Goal: Task Accomplishment & Management: Use online tool/utility

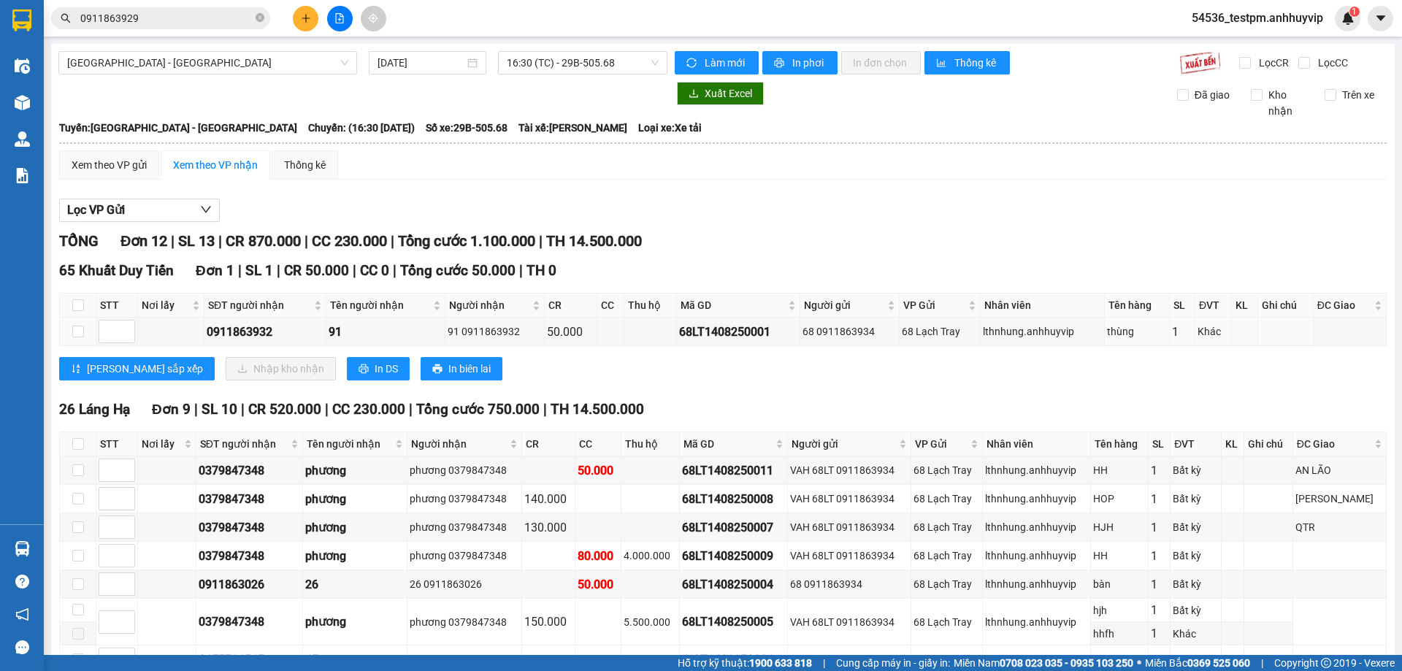
click at [834, 341] on section "Kết quả tìm kiếm ( 5 ) Bộ lọc Mã ĐH Trạng thái Món hàng Thu hộ Tổng cước Chưa c…" at bounding box center [701, 335] width 1402 height 671
click at [185, 208] on button "Lọc VP Gửi" at bounding box center [139, 210] width 161 height 23
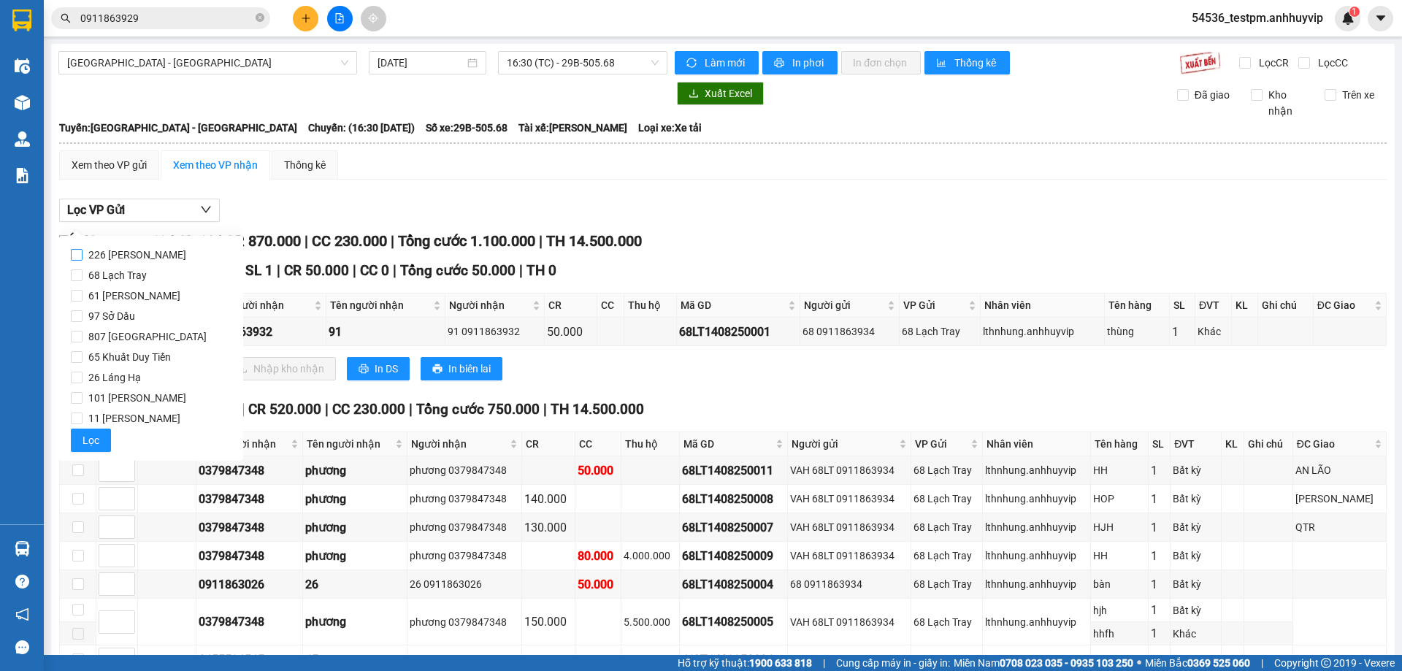
click at [145, 255] on span "226 [PERSON_NAME]" at bounding box center [136, 255] width 109 height 20
click at [82, 255] on input "226 [PERSON_NAME]" at bounding box center [77, 255] width 12 height 12
checkbox input "true"
click at [101, 435] on button "Lọc" at bounding box center [91, 439] width 40 height 23
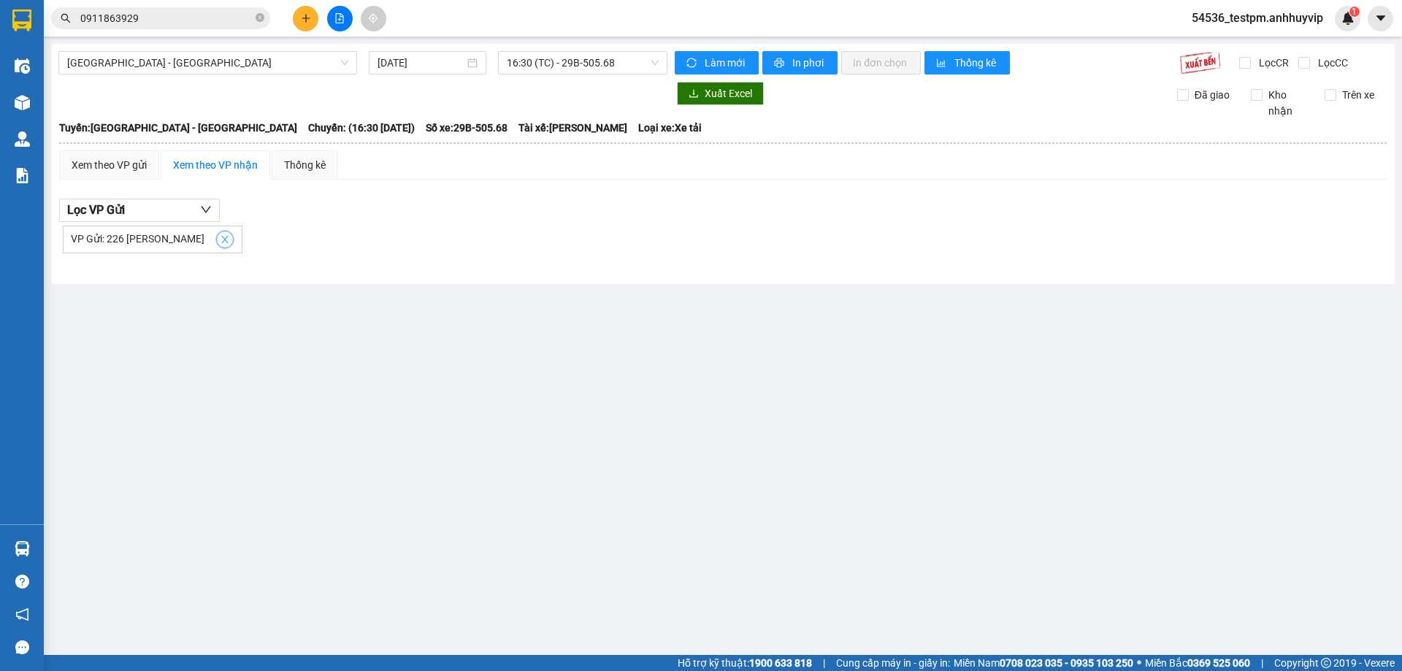
click at [220, 242] on icon "close" at bounding box center [225, 239] width 10 height 10
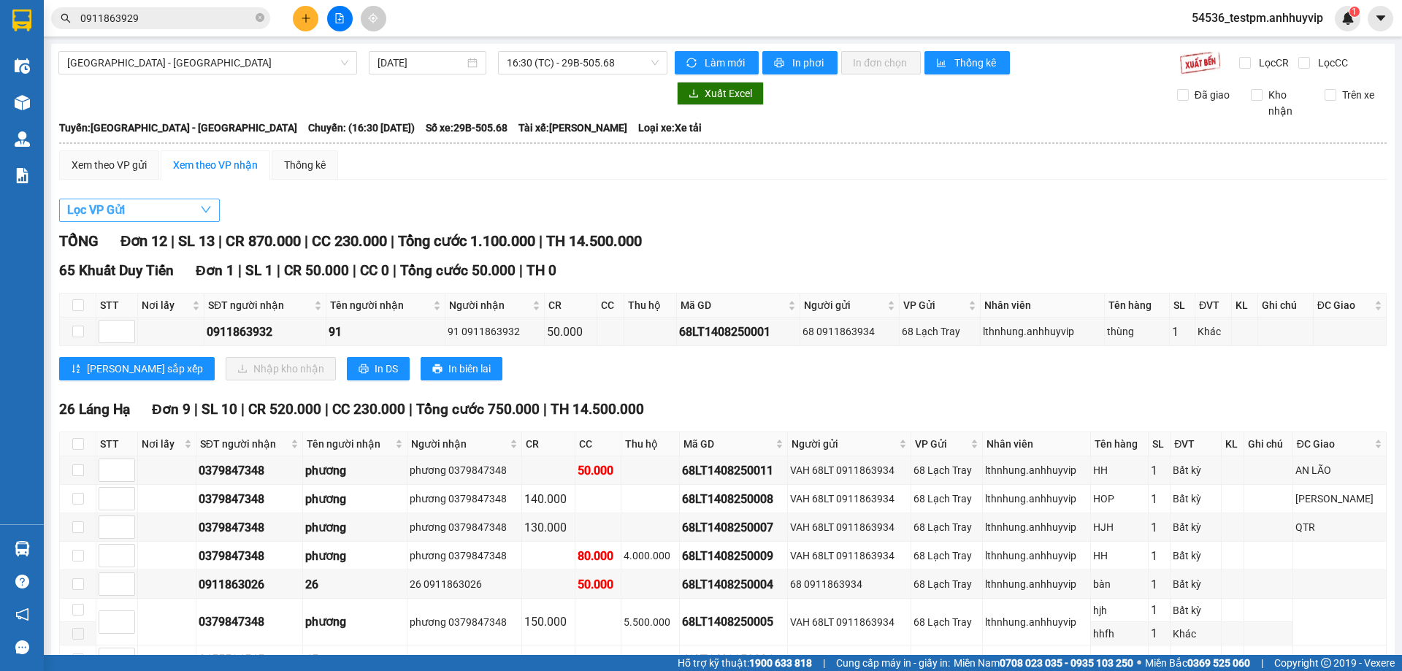
click at [203, 211] on icon "down" at bounding box center [206, 210] width 12 height 12
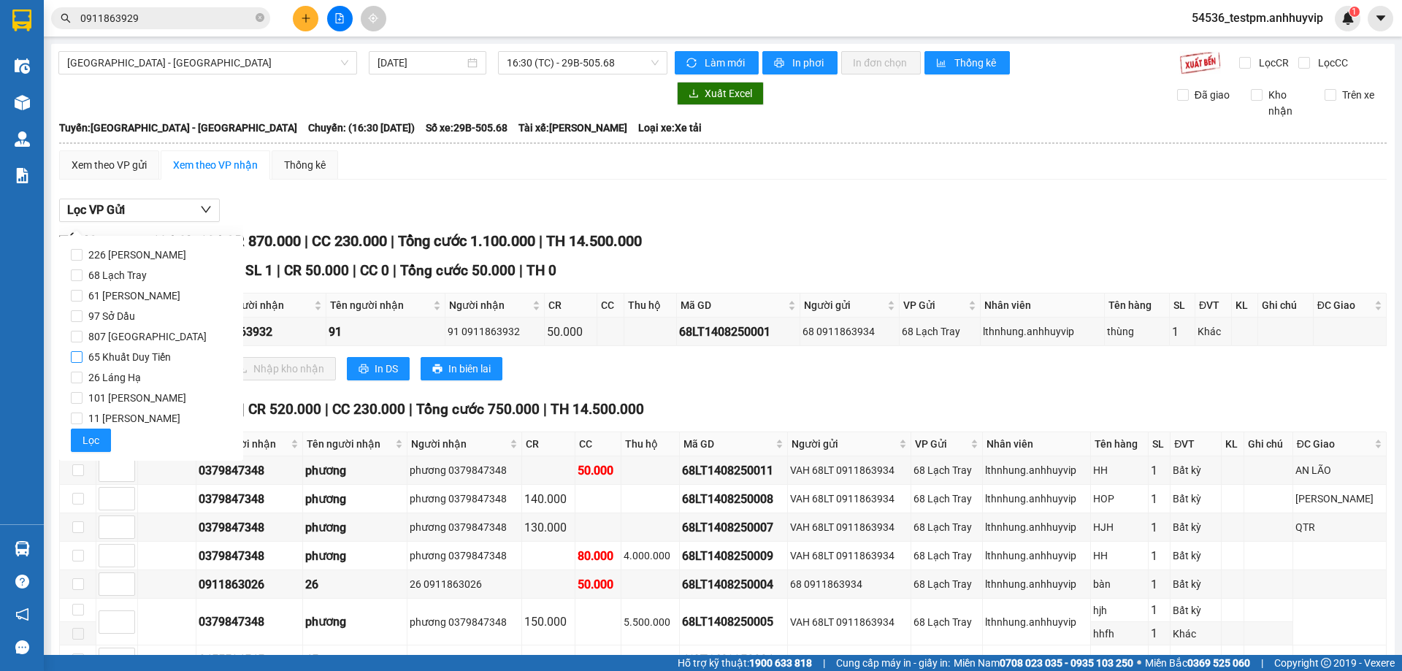
click at [153, 355] on span "65 Khuất Duy Tiến" at bounding box center [129, 357] width 94 height 20
click at [82, 355] on input "65 Khuất Duy Tiến" at bounding box center [77, 357] width 12 height 12
checkbox input "true"
click at [95, 440] on span "Lọc" at bounding box center [90, 440] width 17 height 16
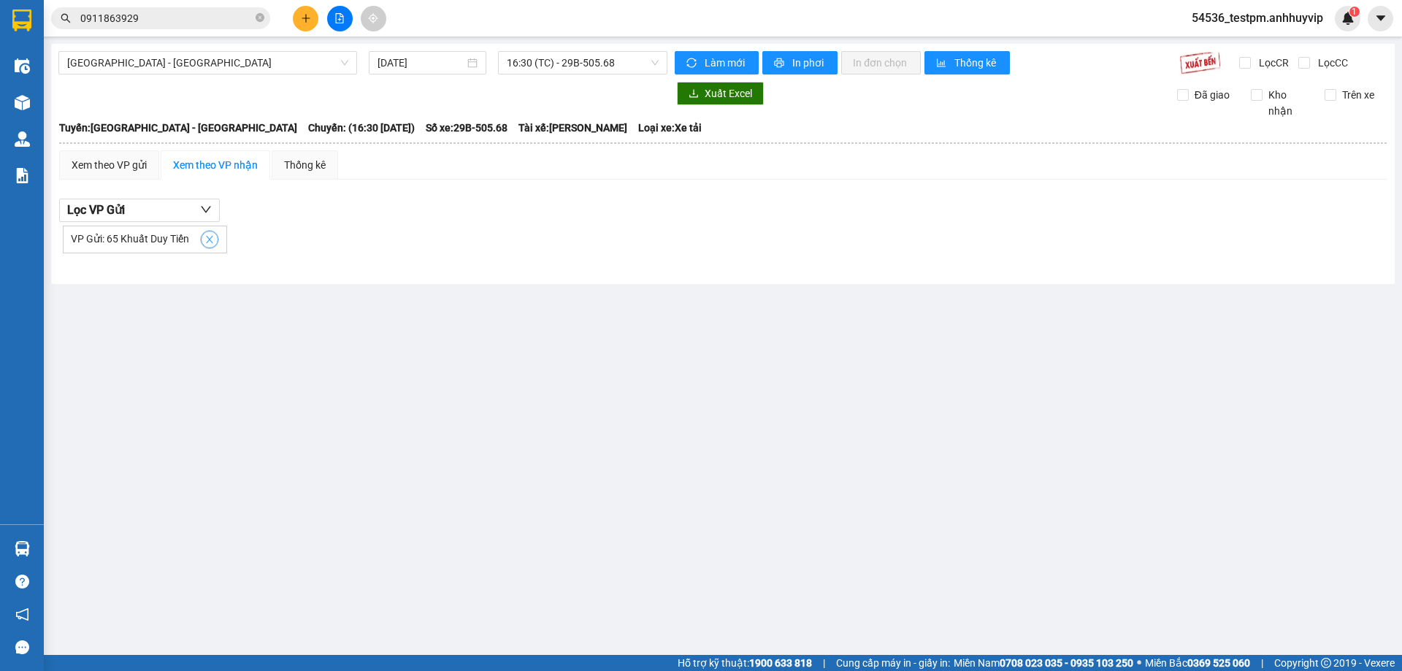
click at [208, 241] on icon "close" at bounding box center [209, 239] width 7 height 7
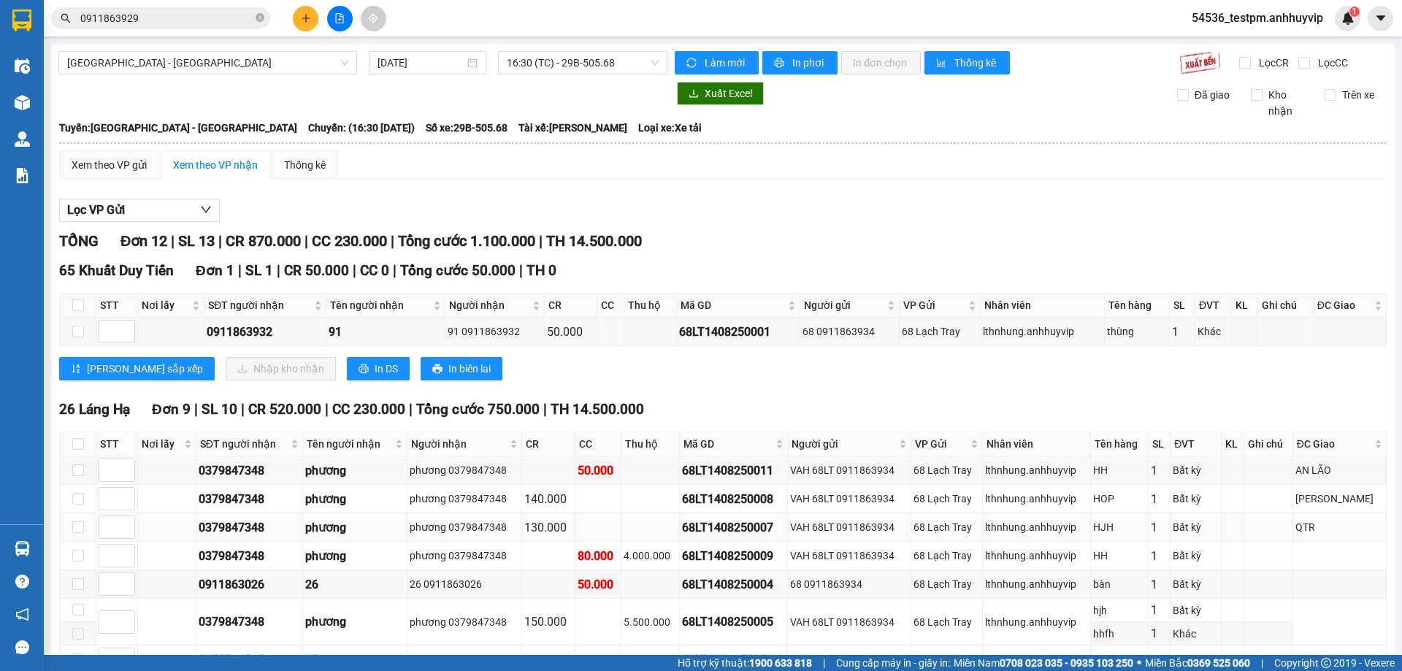
scroll to position [146, 0]
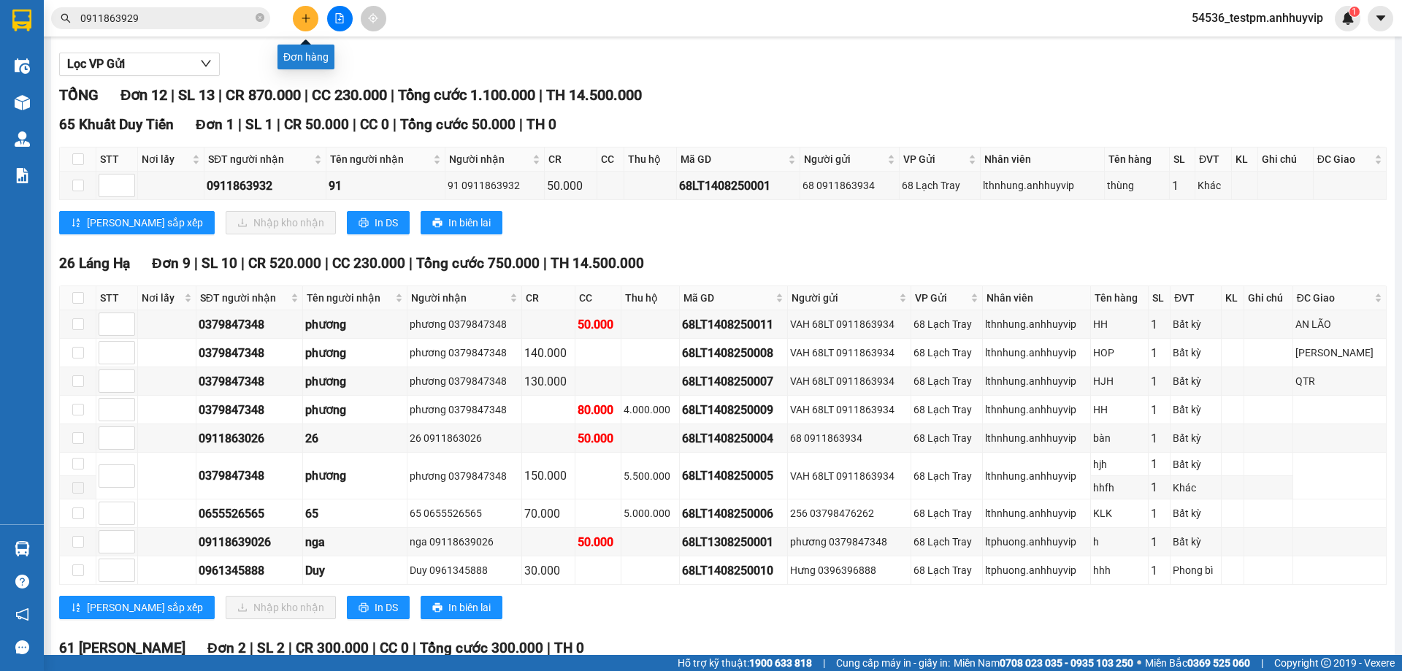
click at [302, 9] on button at bounding box center [306, 19] width 26 height 26
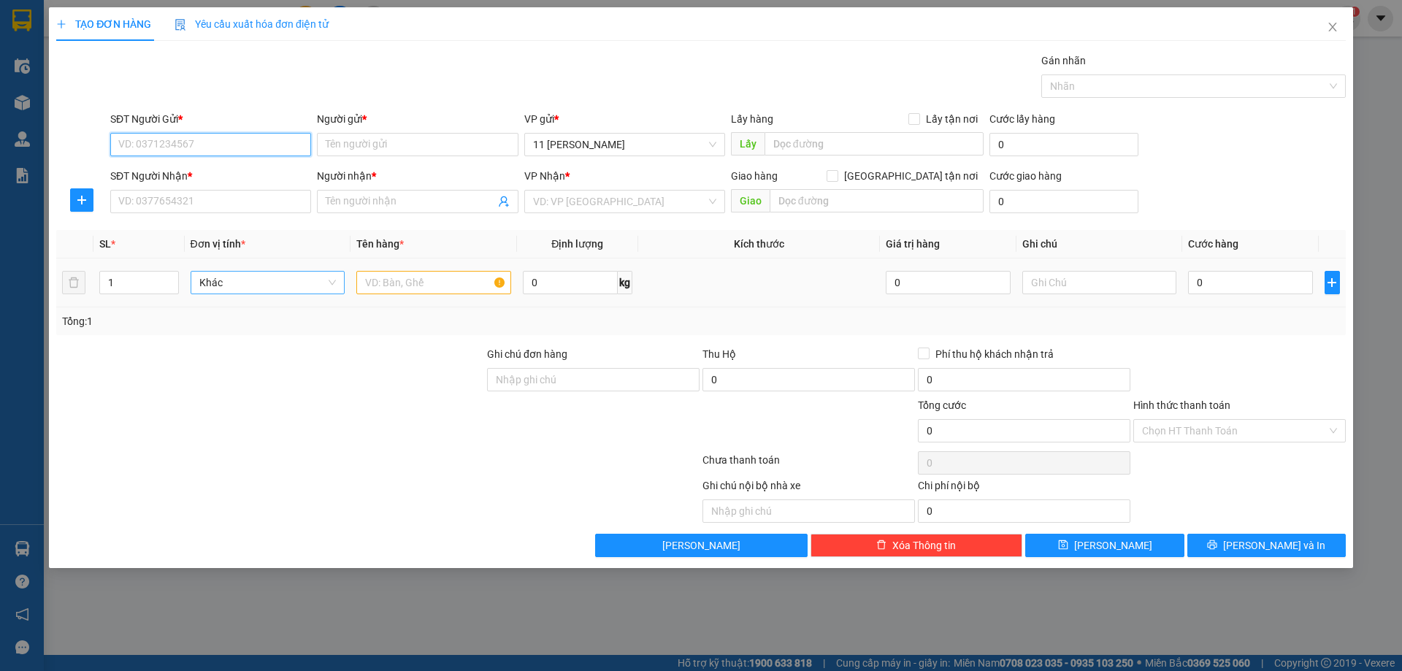
click at [258, 286] on span "Khác" at bounding box center [267, 283] width 137 height 22
click at [453, 282] on input "text" at bounding box center [433, 282] width 155 height 23
click at [250, 283] on span "Khác" at bounding box center [267, 283] width 137 height 22
click at [491, 286] on input "text" at bounding box center [433, 282] width 155 height 23
click at [428, 286] on input "text" at bounding box center [433, 282] width 155 height 23
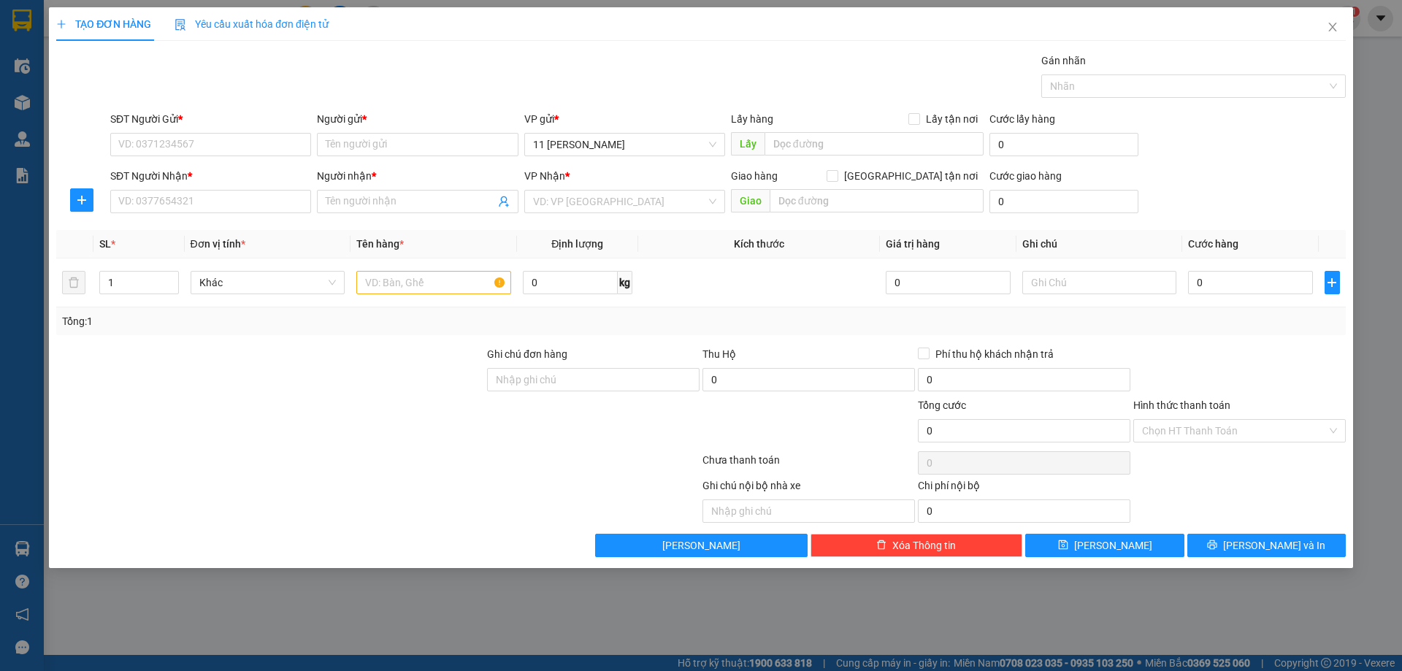
drag, startPoint x: 414, startPoint y: 321, endPoint x: 426, endPoint y: 281, distance: 42.0
click at [414, 318] on div "Tổng: 1" at bounding box center [301, 321] width 479 height 16
drag, startPoint x: 428, startPoint y: 278, endPoint x: 488, endPoint y: 275, distance: 59.9
click at [431, 278] on input "text" at bounding box center [433, 282] width 155 height 23
click at [492, 275] on input "text" at bounding box center [433, 282] width 155 height 23
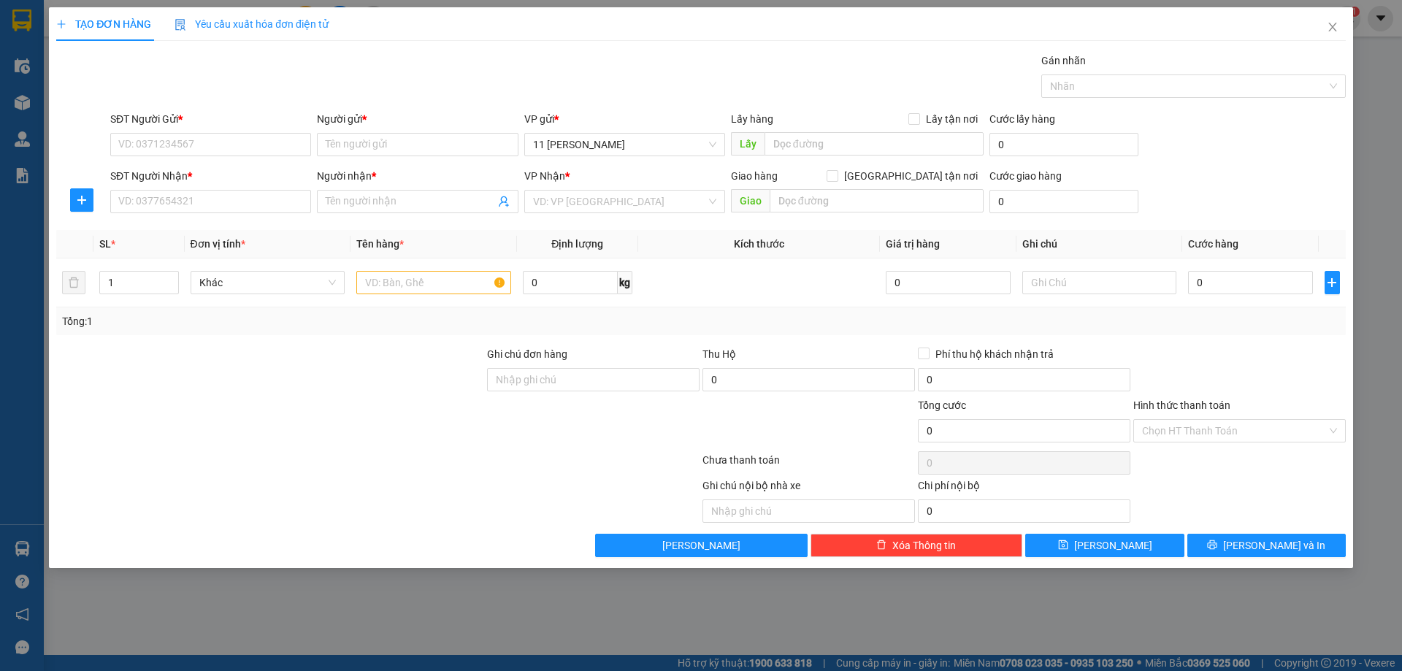
click at [322, 325] on div "Tổng: 1" at bounding box center [301, 321] width 479 height 16
click at [515, 271] on td at bounding box center [433, 282] width 166 height 49
click at [468, 283] on input "text" at bounding box center [433, 282] width 155 height 23
click at [1290, 88] on div at bounding box center [1186, 86] width 282 height 18
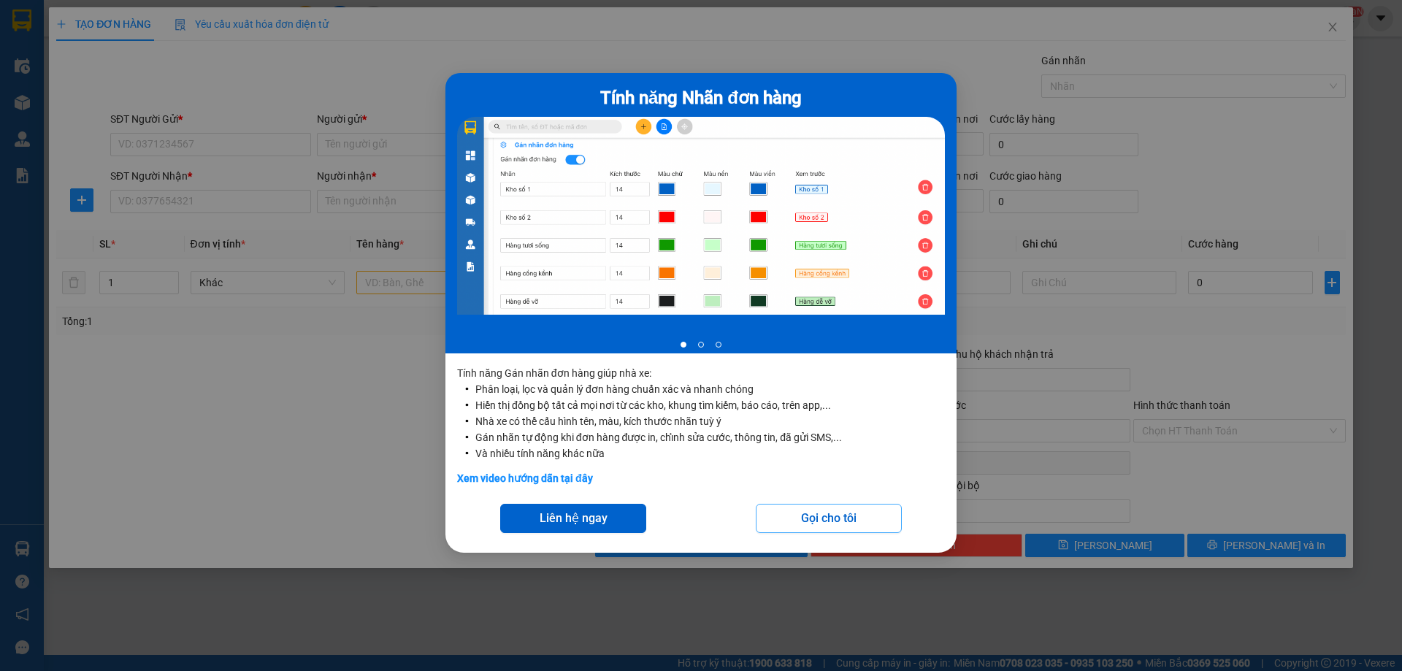
click at [795, 527] on button "Gọi cho tôi" at bounding box center [829, 518] width 146 height 29
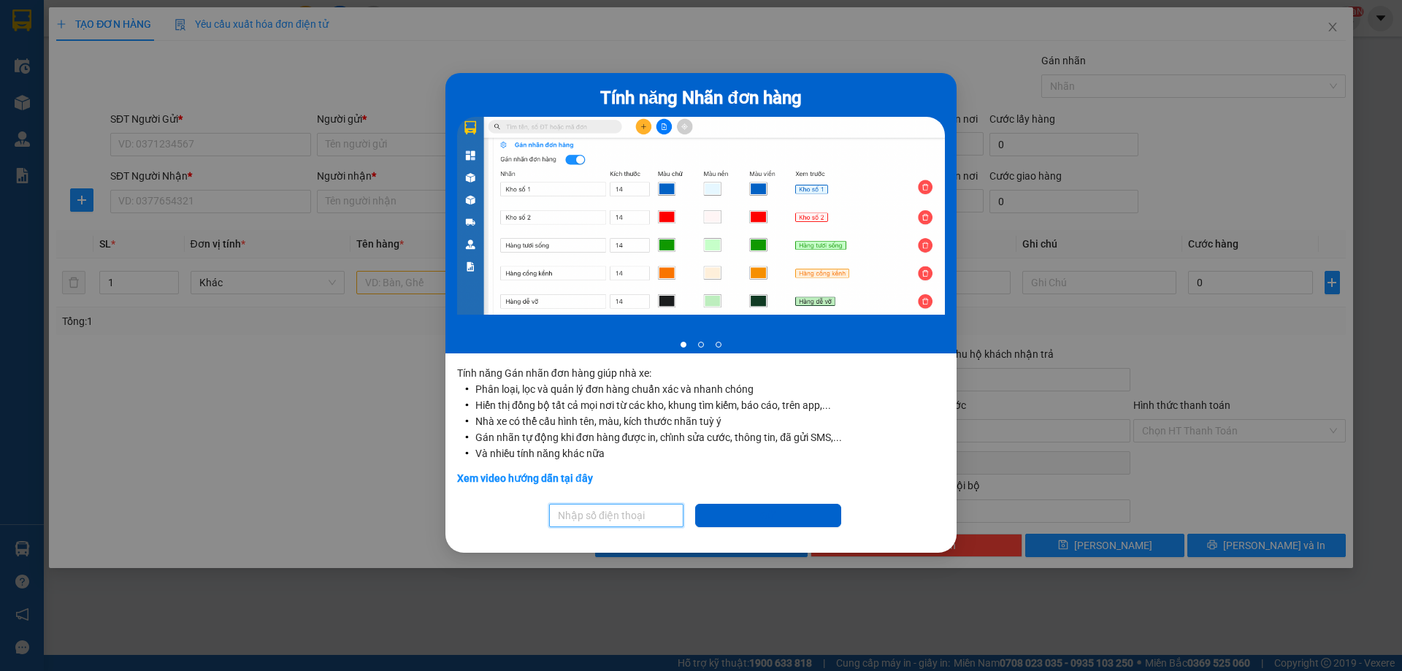
click at [607, 510] on input "text" at bounding box center [616, 515] width 134 height 23
click at [990, 225] on div "Tính năng Nhãn đơn hàng 1 of 3 Tính năng Gán nhãn đơn hàng giúp nhà xe: Phân lo…" at bounding box center [701, 335] width 1402 height 671
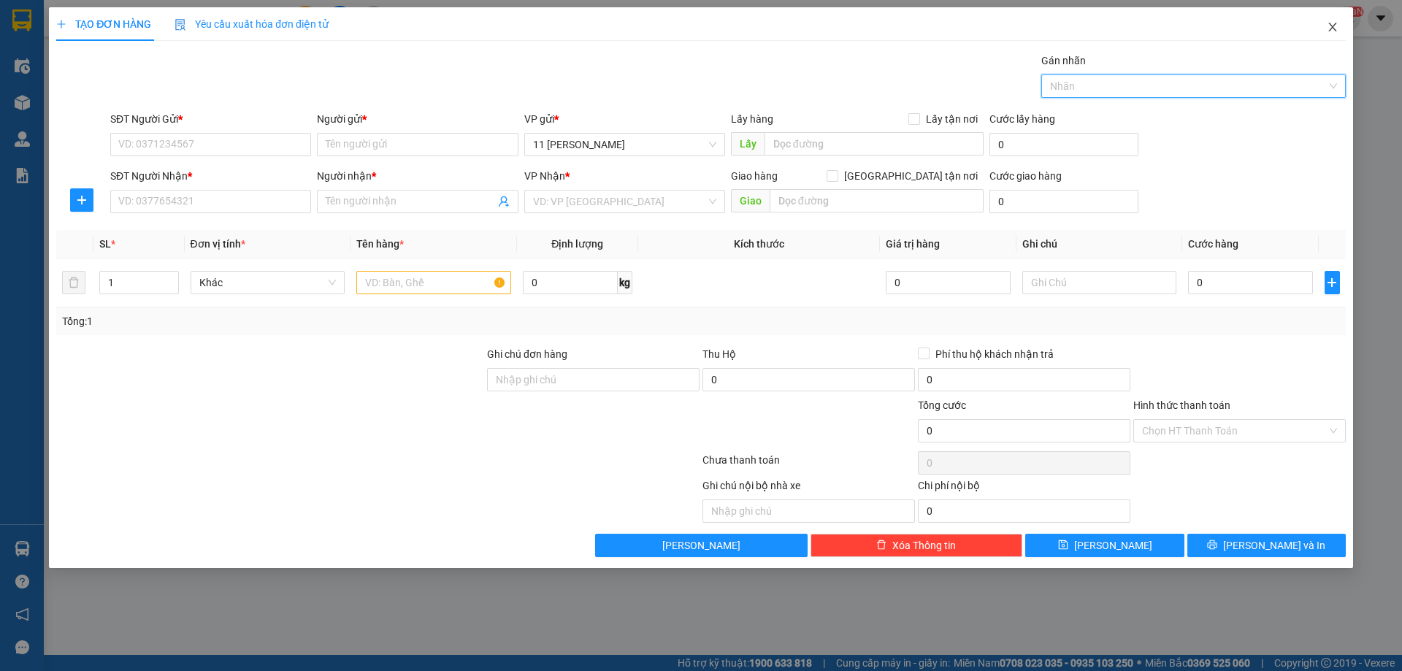
click at [1331, 24] on icon "close" at bounding box center [1332, 27] width 12 height 12
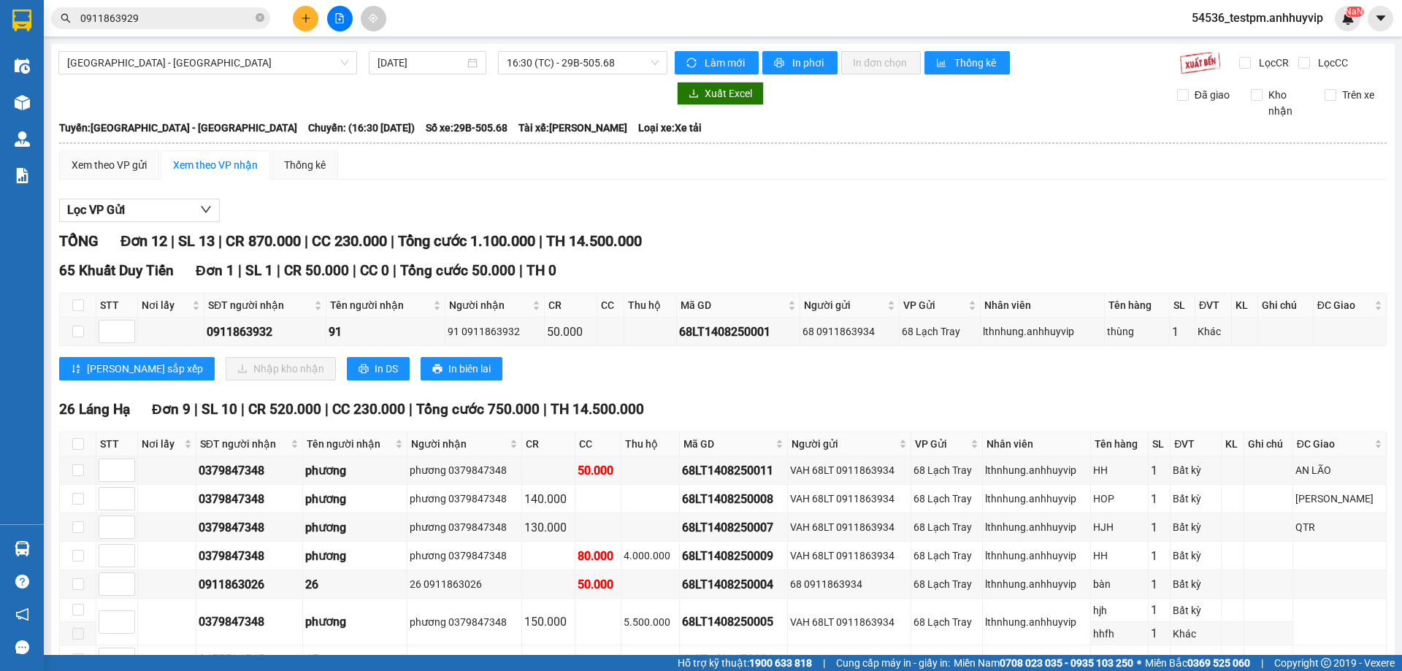
click at [701, 372] on div "Lưu sắp xếp Nhập kho nhận In DS In biên lai" at bounding box center [722, 368] width 1327 height 23
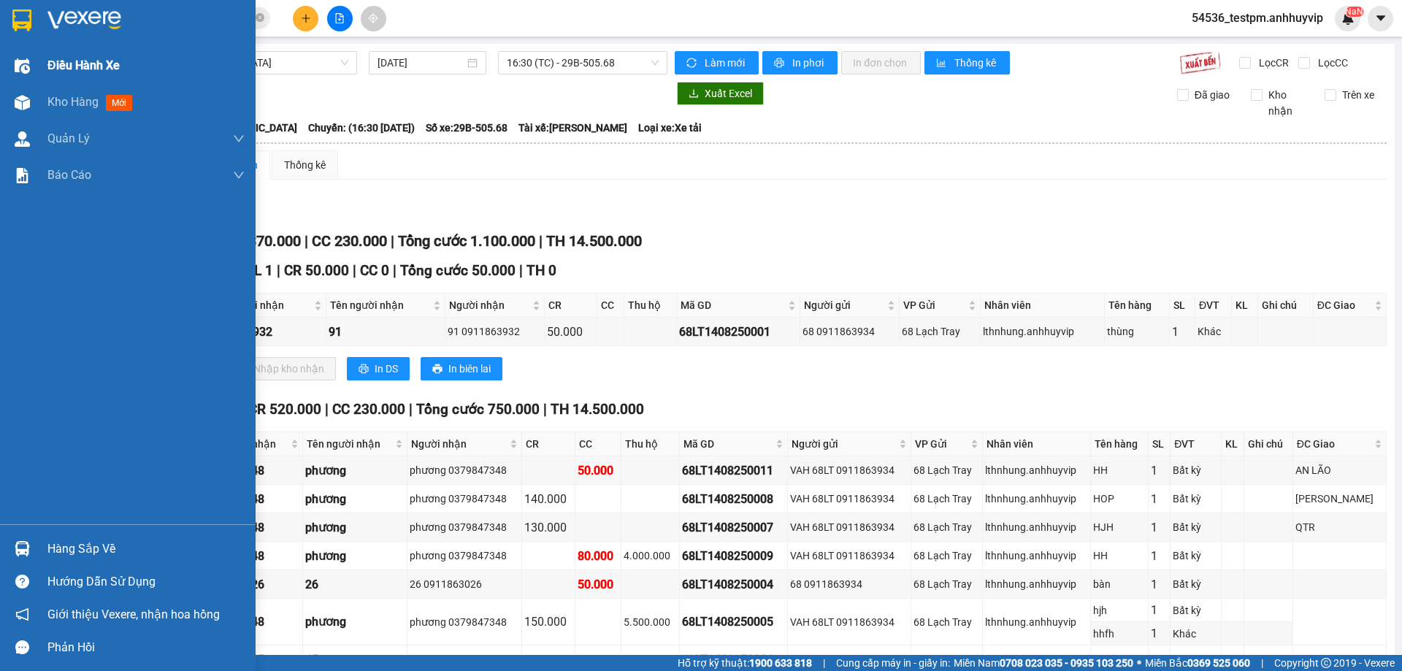
click at [28, 66] on img at bounding box center [22, 65] width 15 height 15
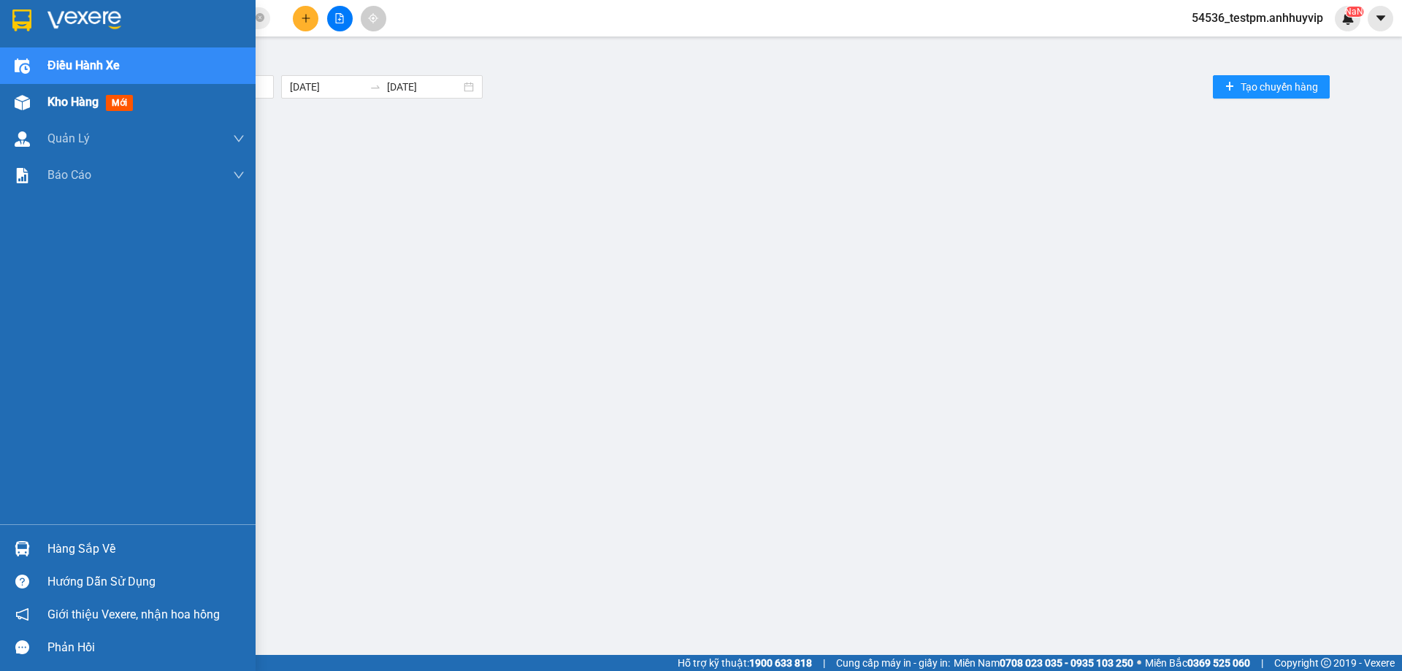
click at [61, 96] on span "Kho hàng" at bounding box center [72, 102] width 51 height 14
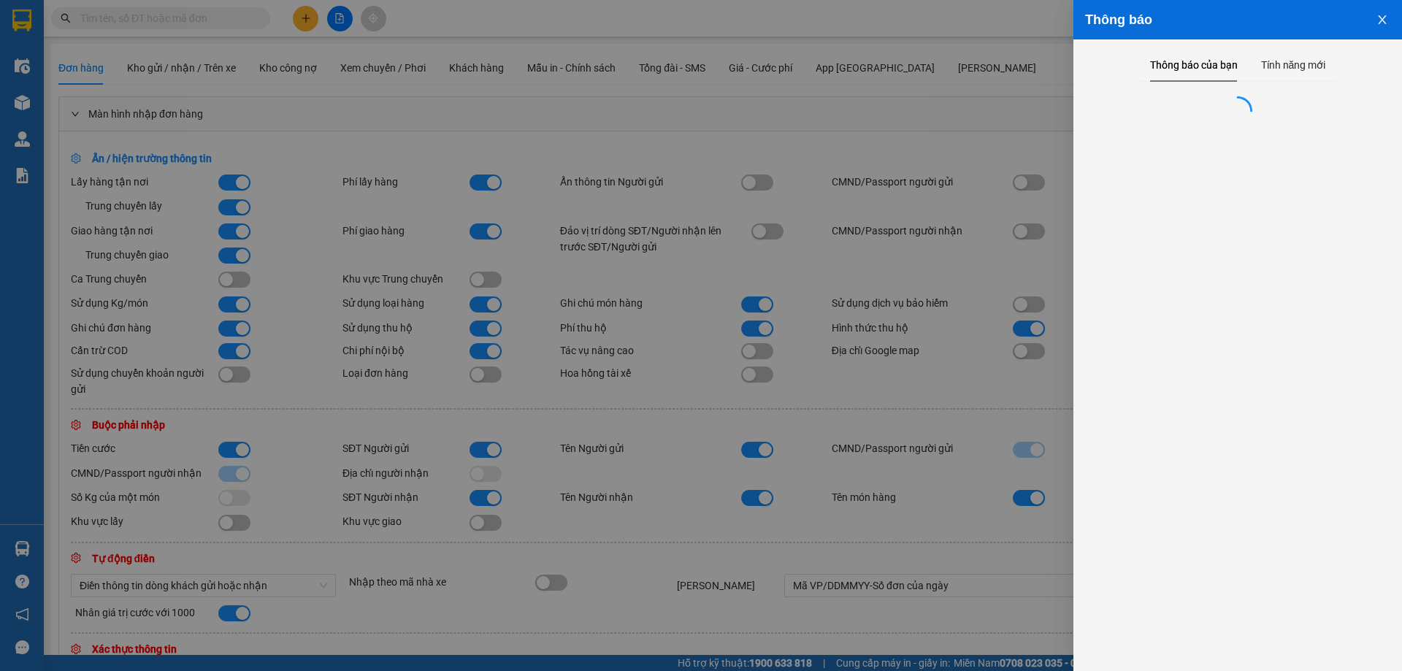
scroll to position [219, 0]
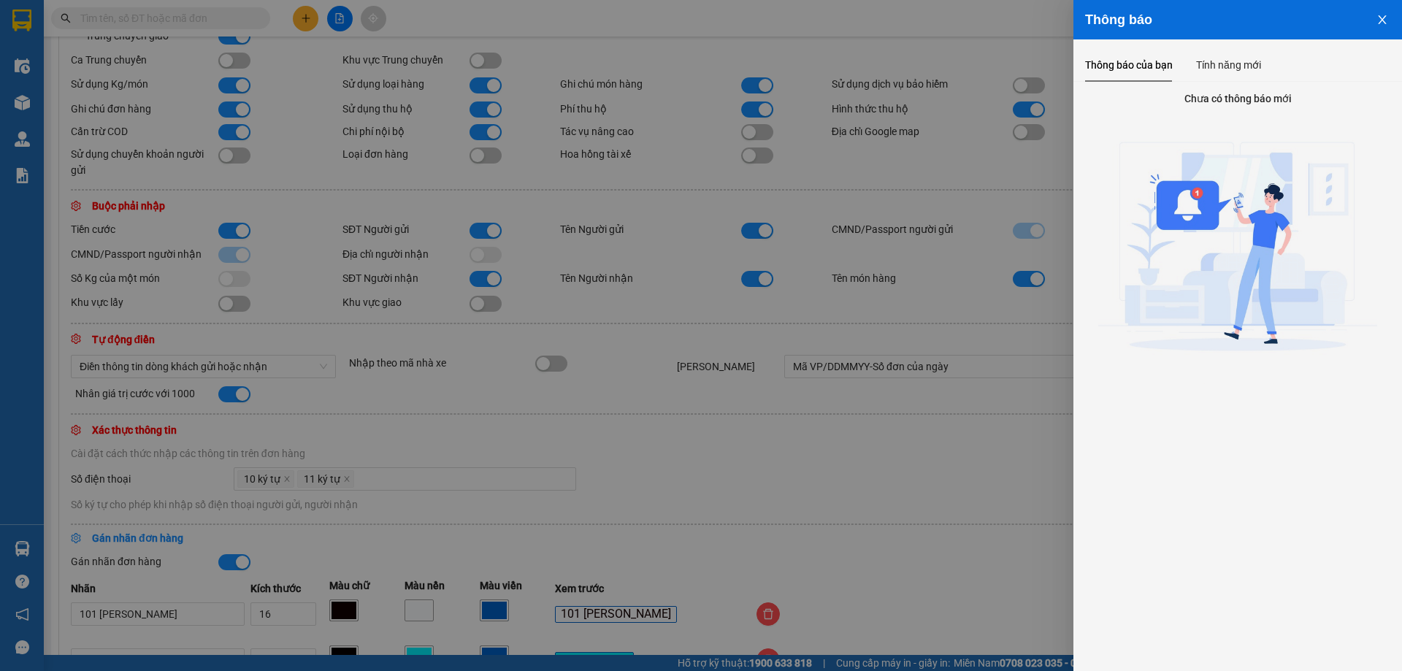
drag, startPoint x: 1382, startPoint y: 24, endPoint x: 1350, endPoint y: 18, distance: 31.9
click at [1381, 24] on icon "close" at bounding box center [1382, 20] width 12 height 12
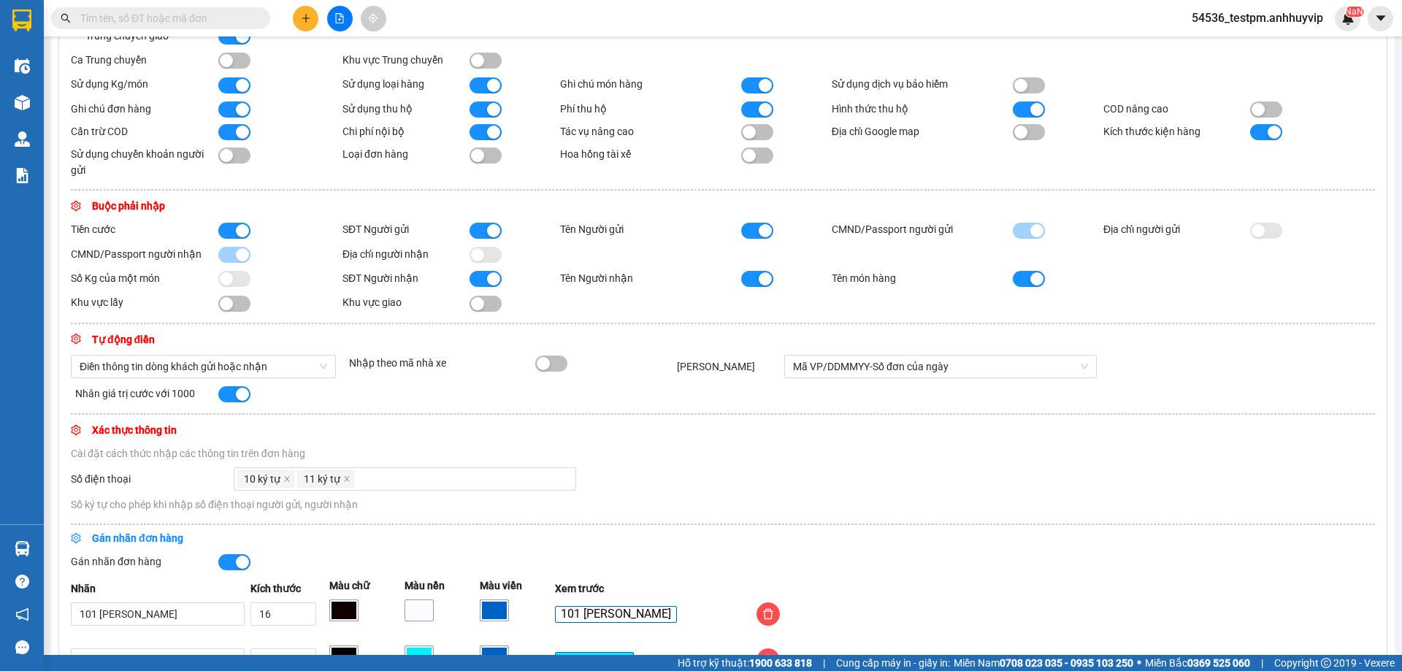
scroll to position [0, 0]
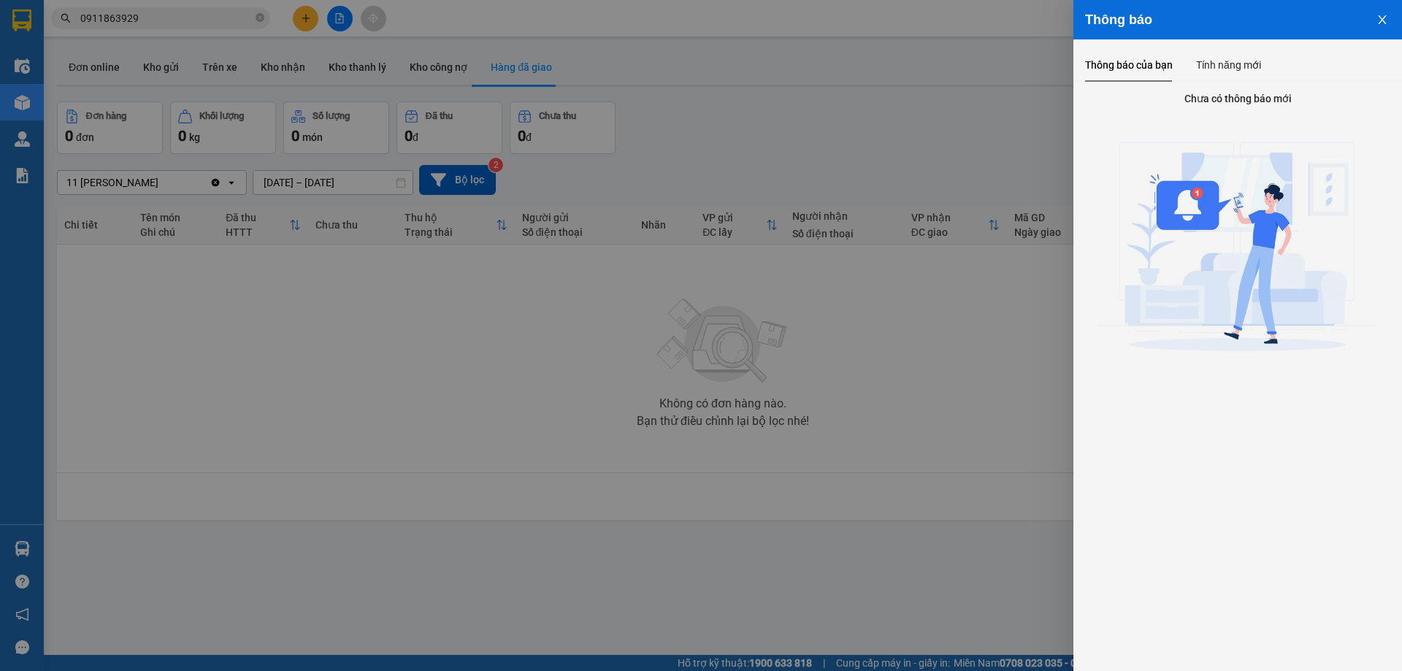
click at [1388, 23] on button "Close" at bounding box center [1381, 18] width 39 height 37
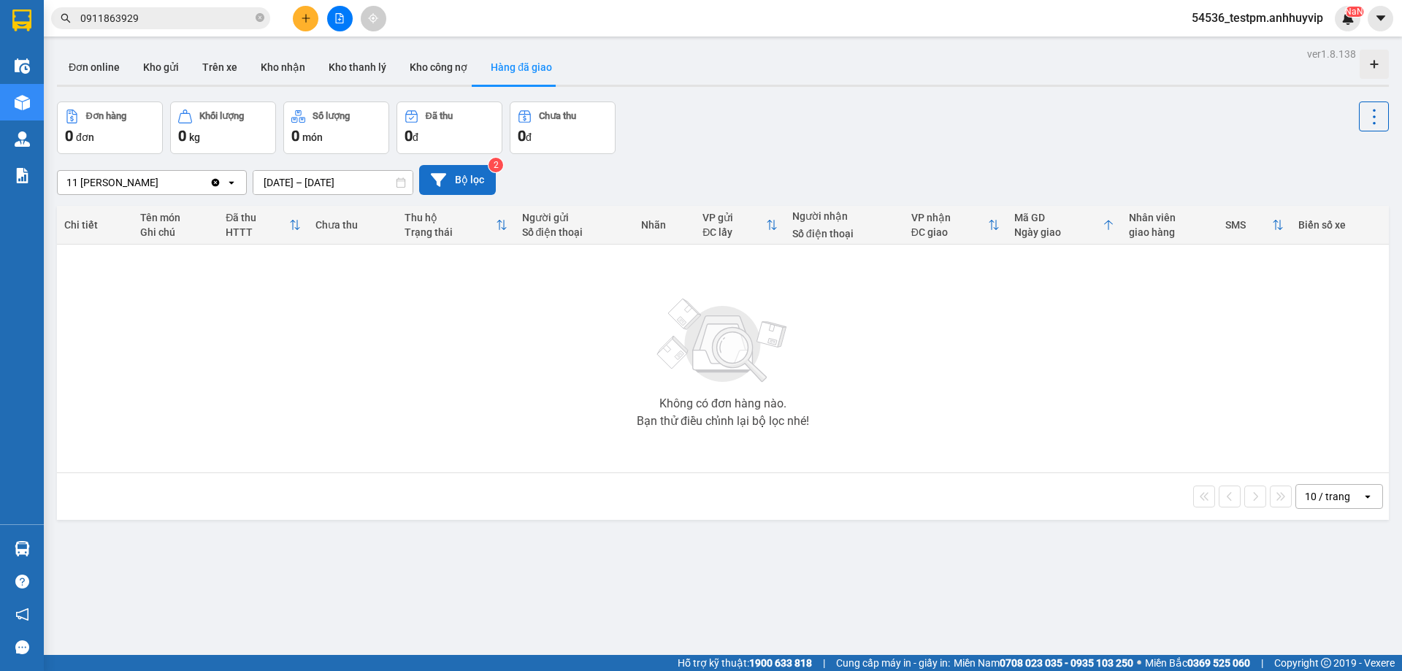
click at [469, 180] on button "Bộ lọc" at bounding box center [457, 180] width 77 height 30
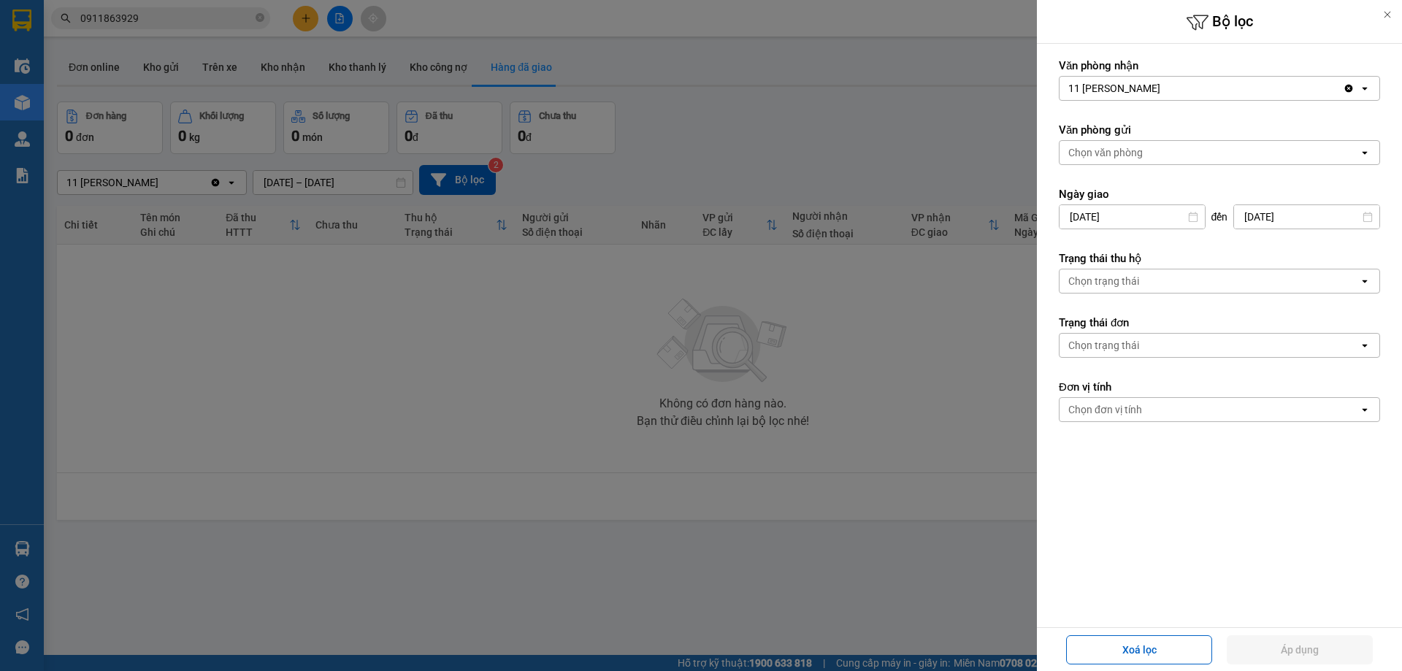
click at [766, 170] on div at bounding box center [701, 335] width 1402 height 671
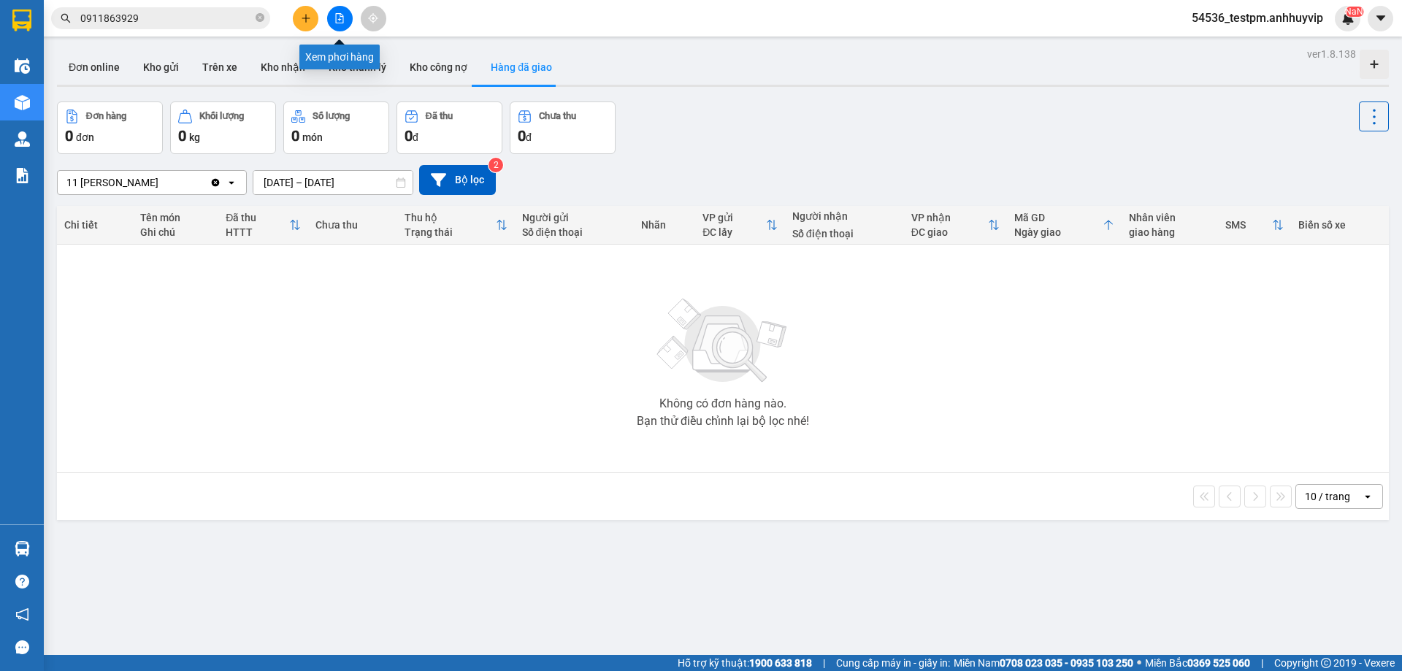
click at [336, 13] on icon "file-add" at bounding box center [340, 18] width 8 height 10
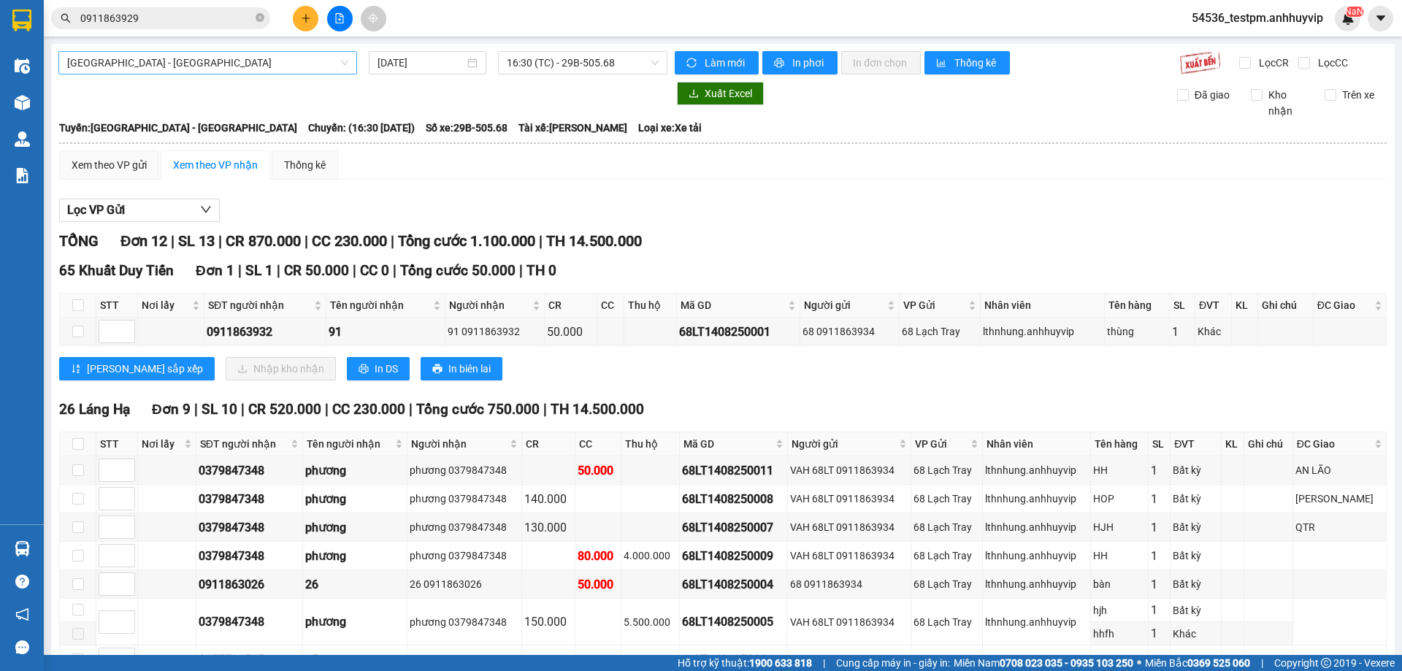
click at [257, 61] on span "Hải Phòng - Hà Nội" at bounding box center [207, 63] width 281 height 22
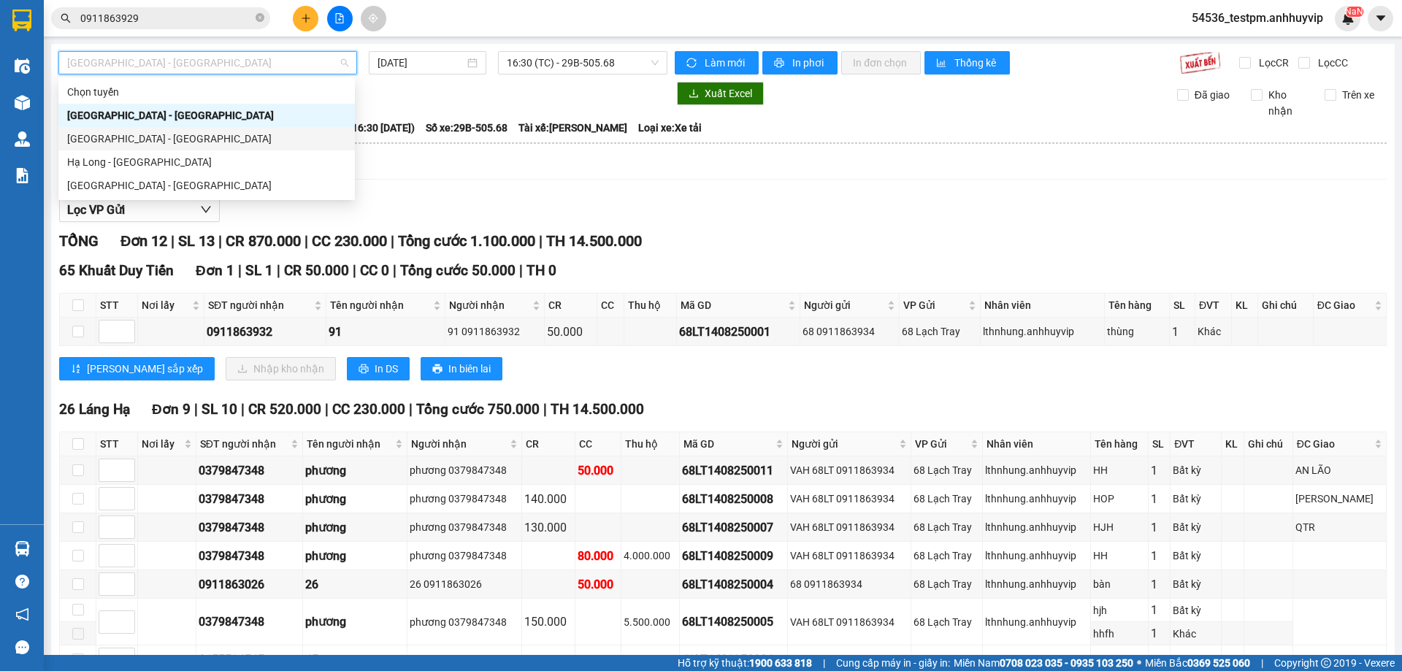
click at [146, 140] on div "Hà Nội - Hải Phòng" at bounding box center [206, 139] width 279 height 16
type input "14/08/2025"
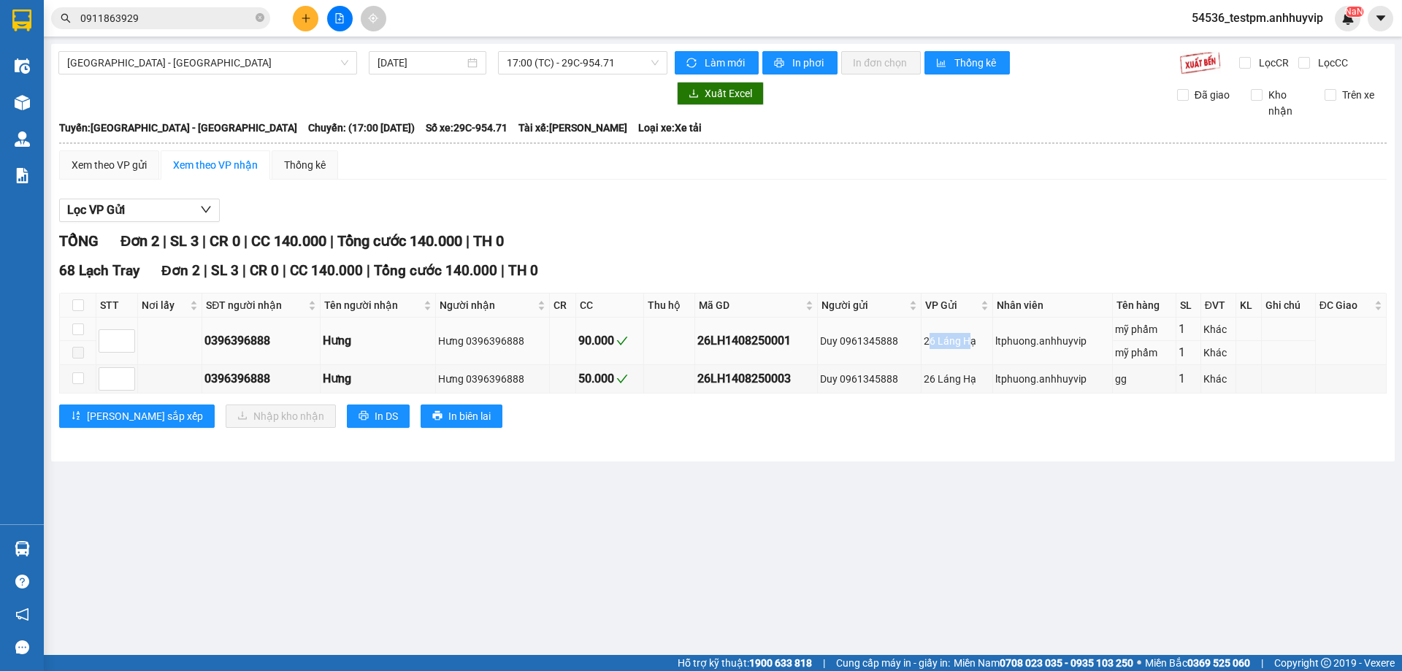
drag, startPoint x: 929, startPoint y: 340, endPoint x: 947, endPoint y: 362, distance: 29.0
click at [969, 347] on div "26 Láng Hạ" at bounding box center [956, 341] width 66 height 16
drag, startPoint x: 937, startPoint y: 373, endPoint x: 991, endPoint y: 378, distance: 53.5
click at [990, 378] on div "26 Láng Hạ" at bounding box center [956, 379] width 66 height 16
click at [231, 60] on span "Hà Nội - Hải Phòng" at bounding box center [207, 63] width 281 height 22
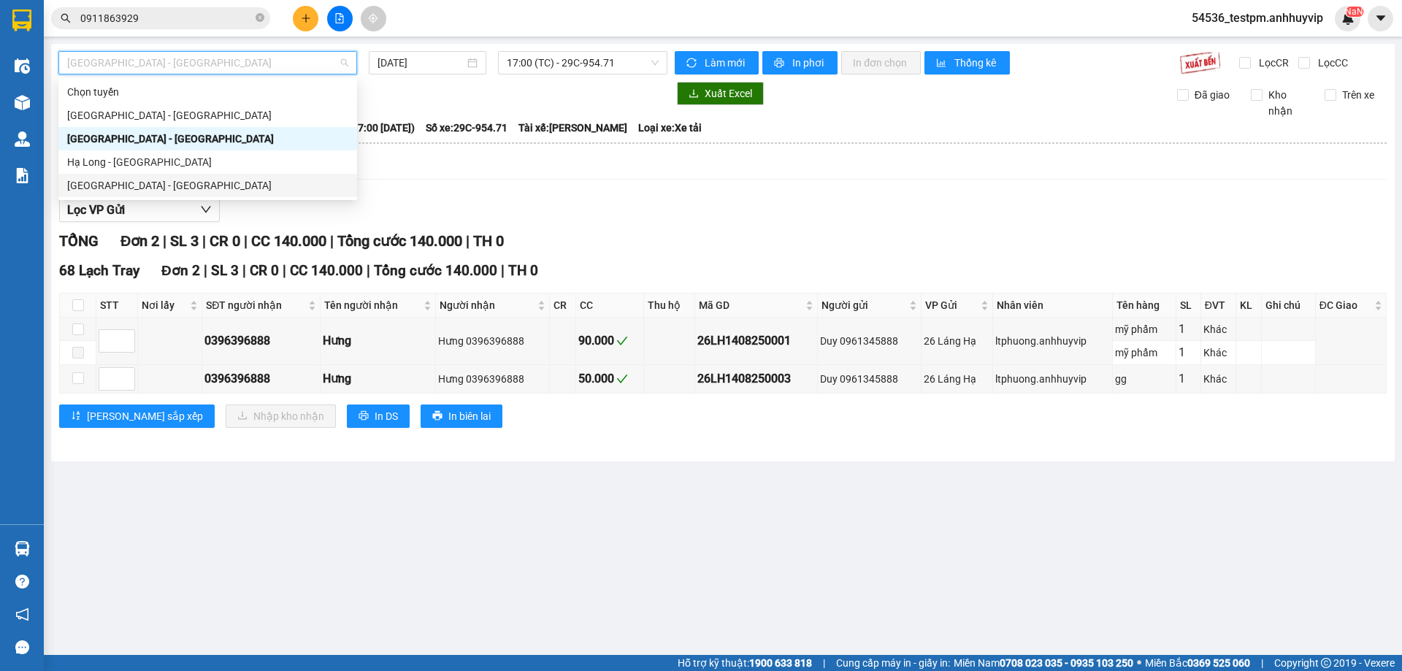
click at [174, 185] on div "Hà Nội - Hạ Long" at bounding box center [207, 185] width 281 height 16
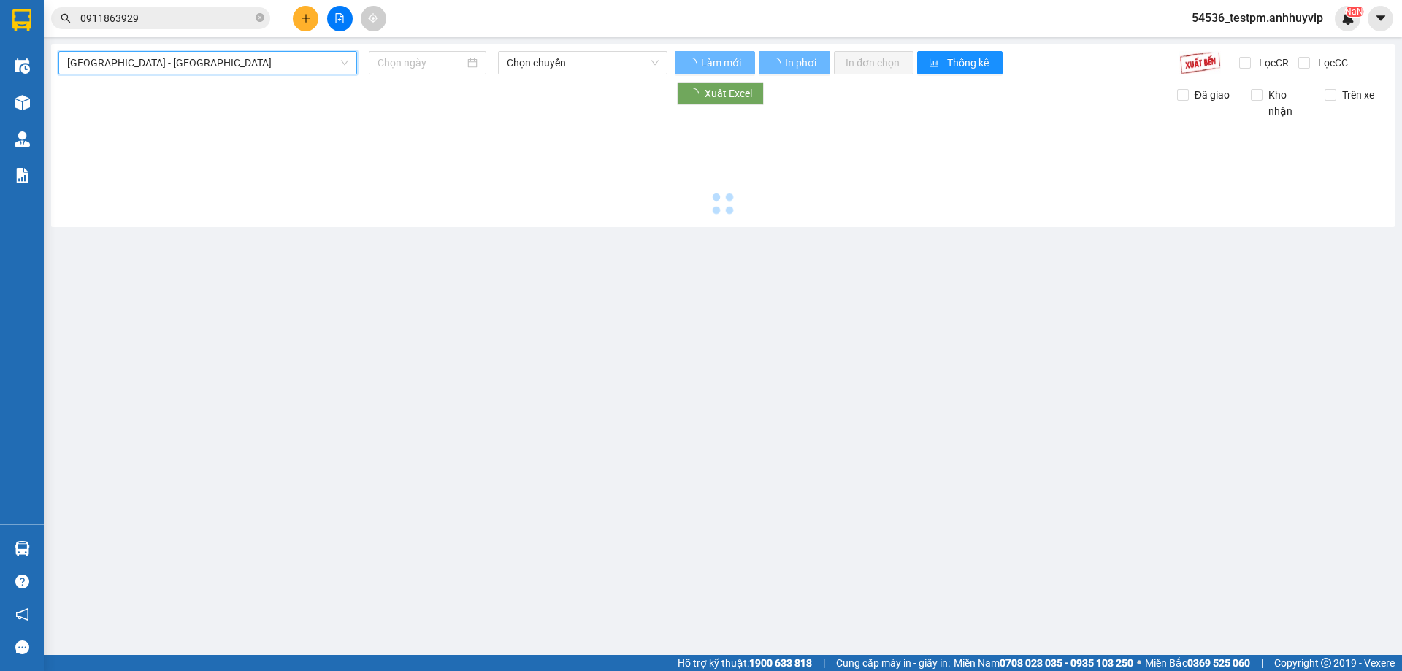
type input "14/08/2025"
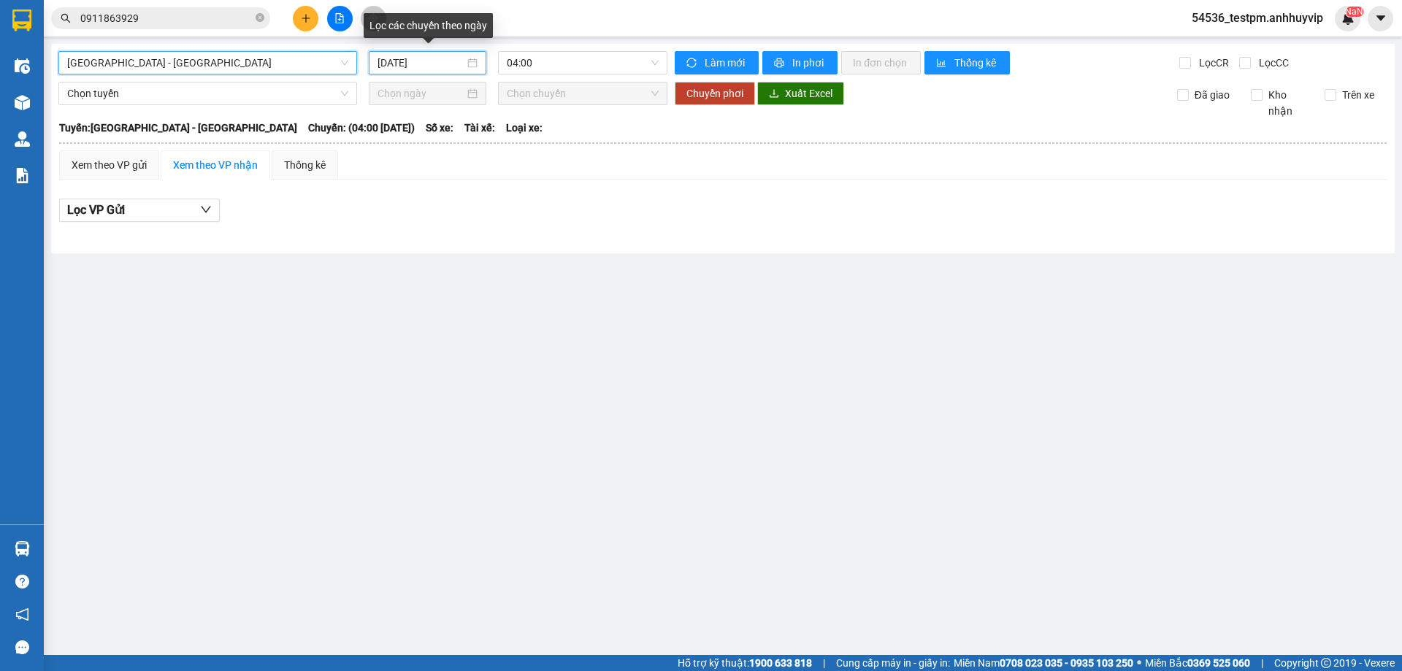
click at [454, 61] on input "14/08/2025" at bounding box center [420, 63] width 87 height 16
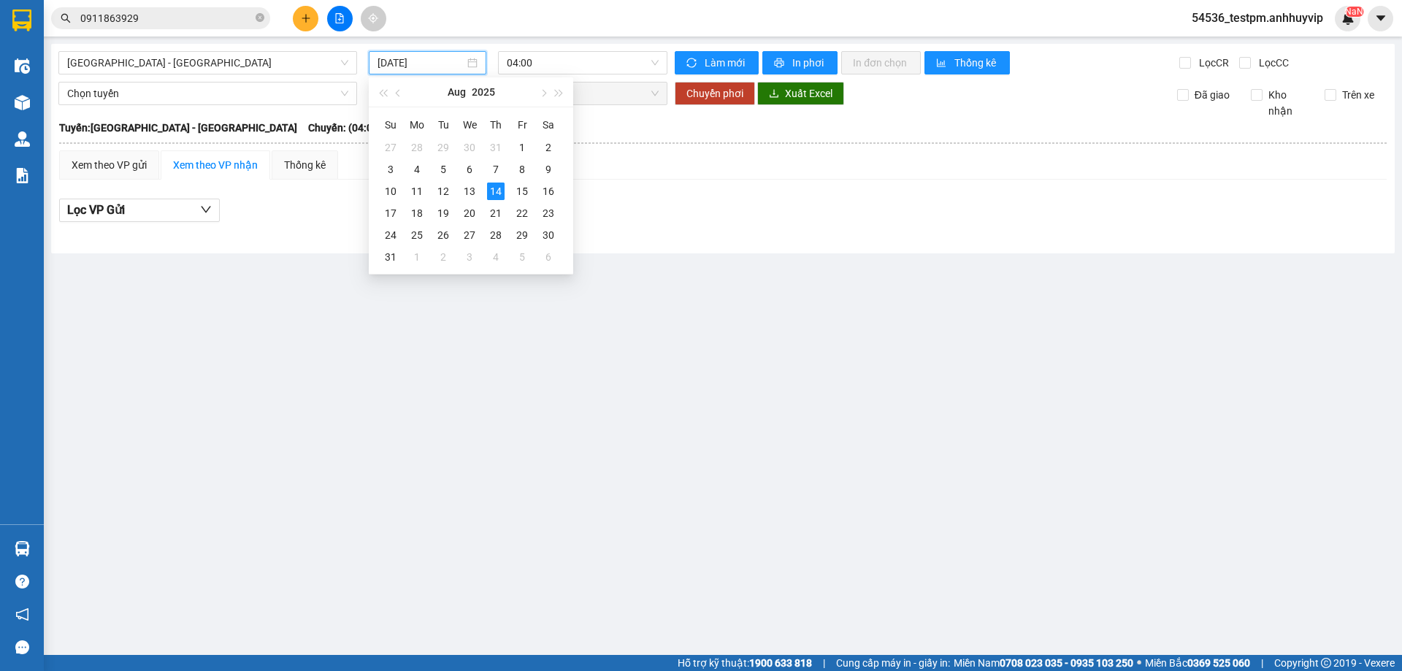
click at [765, 237] on div at bounding box center [722, 234] width 1327 height 8
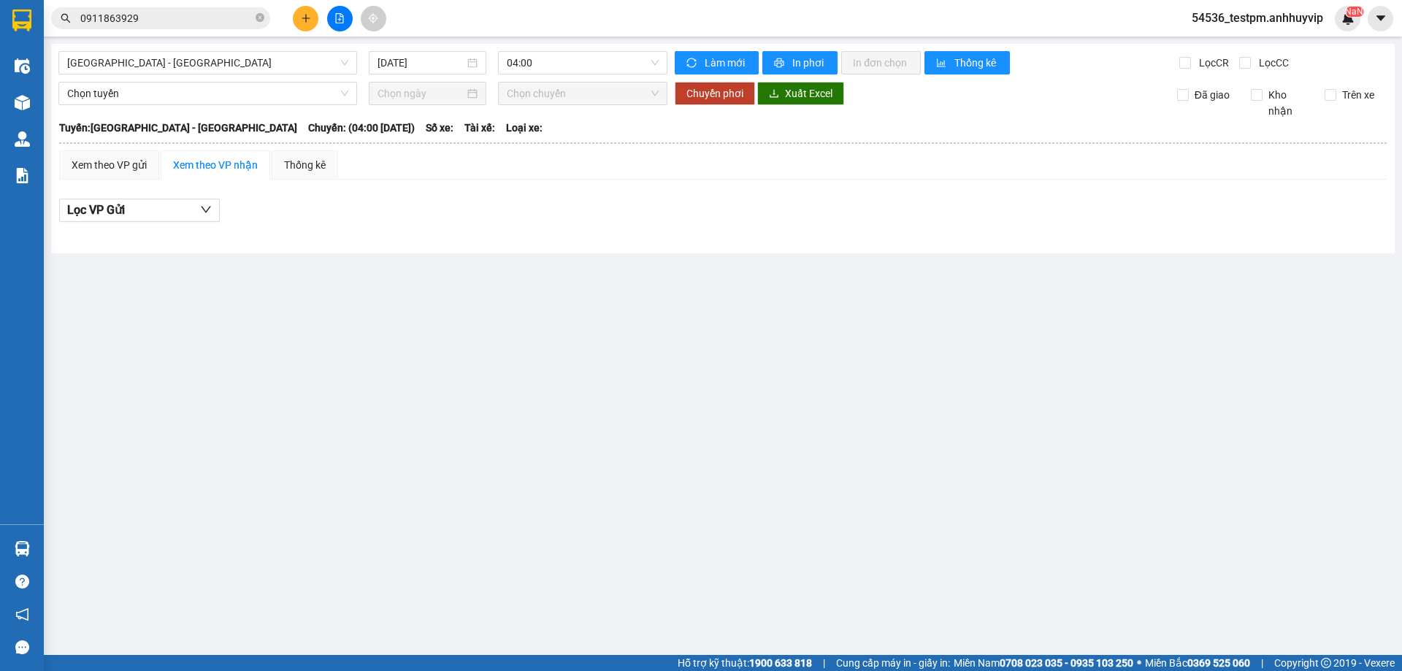
click at [476, 93] on div at bounding box center [427, 93] width 100 height 16
click at [472, 93] on div at bounding box center [427, 93] width 100 height 16
click at [646, 130] on div "Tuyến: Hà Nội - Hạ Long Chuyến: (04:00 - 14/08/2025) Số xe: Tài xế: Loại xe:" at bounding box center [722, 128] width 1327 height 16
click at [628, 62] on span "04:00" at bounding box center [583, 63] width 152 height 22
click at [757, 148] on th at bounding box center [722, 143] width 1329 height 13
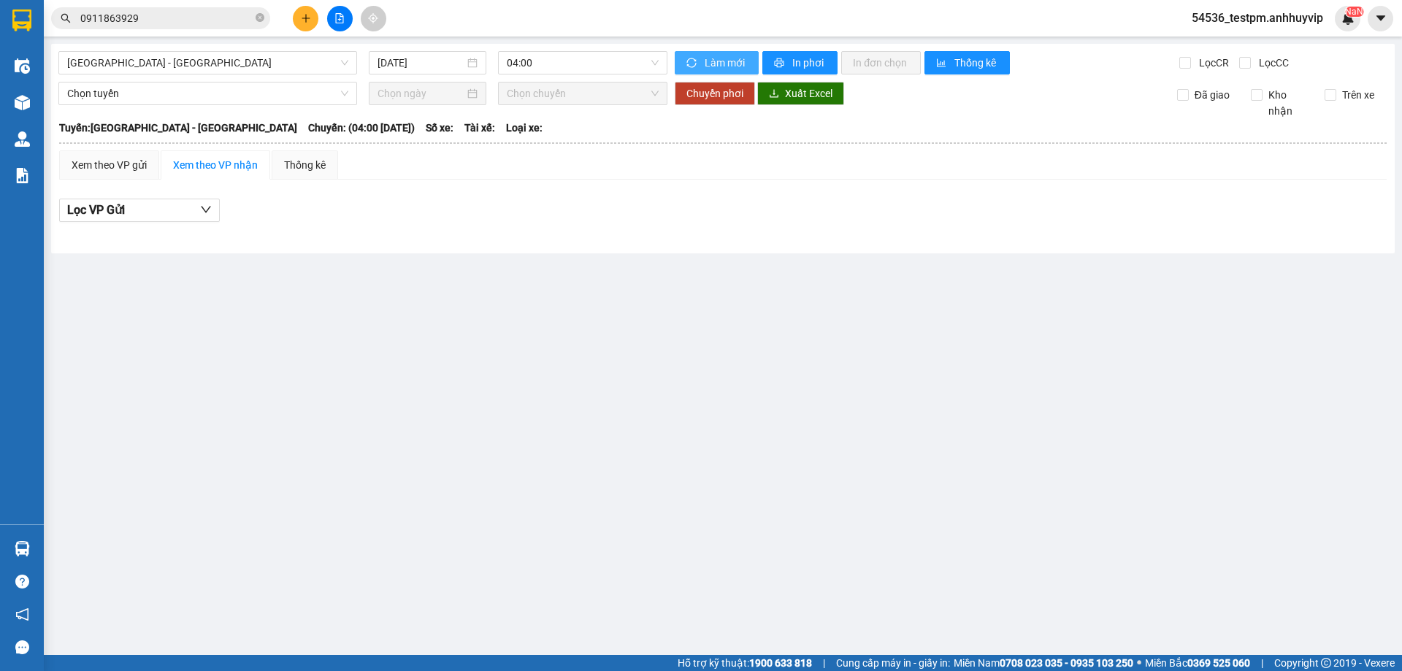
click at [719, 69] on span "Làm mới" at bounding box center [725, 63] width 42 height 16
click at [719, 62] on span "Làm mới" at bounding box center [725, 63] width 42 height 16
click at [719, 62] on span "Làm mới" at bounding box center [722, 63] width 42 height 16
click at [719, 62] on span "Làm mới" at bounding box center [725, 63] width 42 height 16
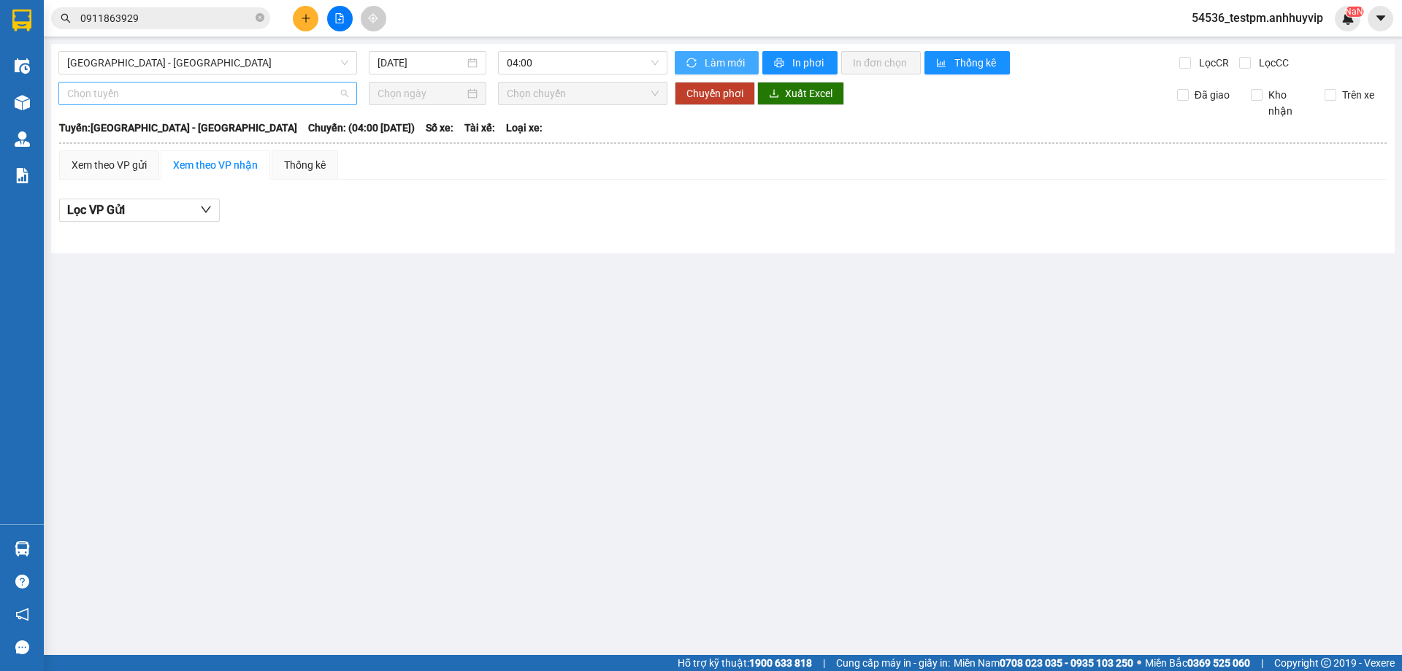
click at [330, 99] on span "Chọn tuyến" at bounding box center [207, 93] width 281 height 22
click at [677, 172] on div "Xem theo VP gửi Xem theo VP nhận Thống kê" at bounding box center [722, 164] width 1327 height 29
click at [223, 100] on span "Chọn tuyến" at bounding box center [207, 93] width 281 height 22
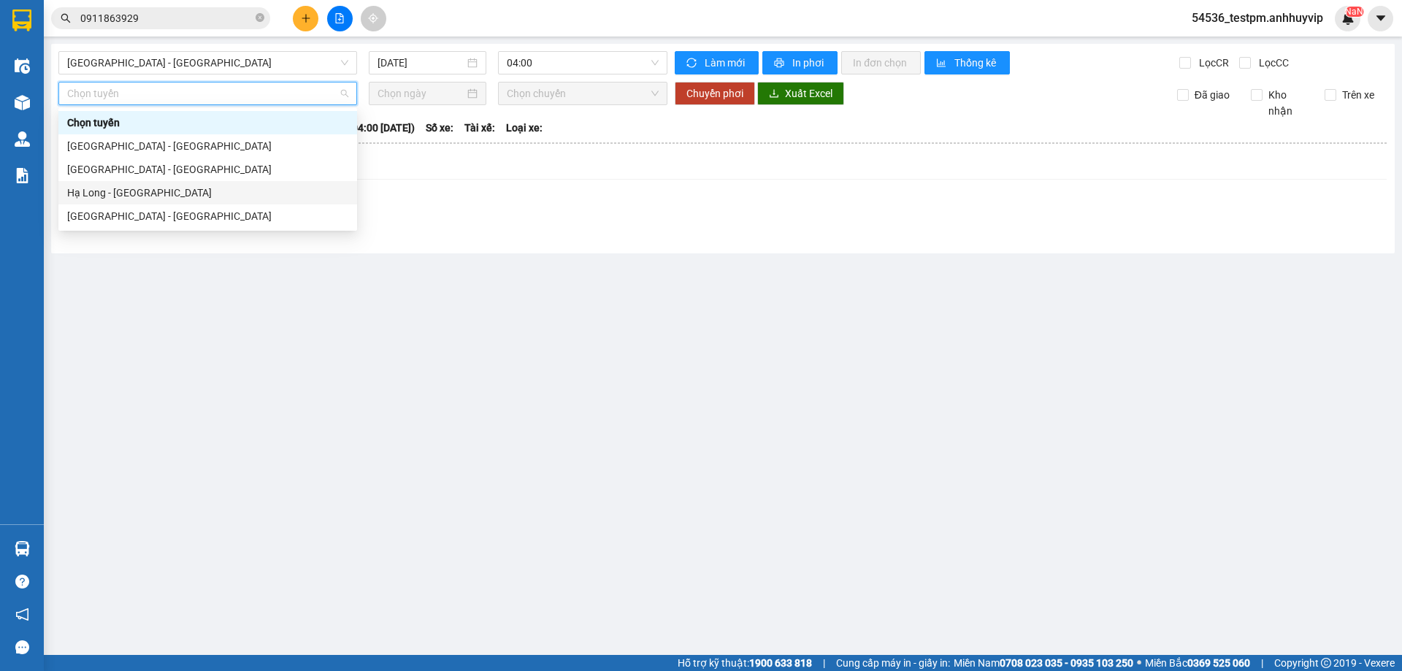
click at [159, 188] on div "Hạ Long - Hà Nội" at bounding box center [207, 193] width 281 height 16
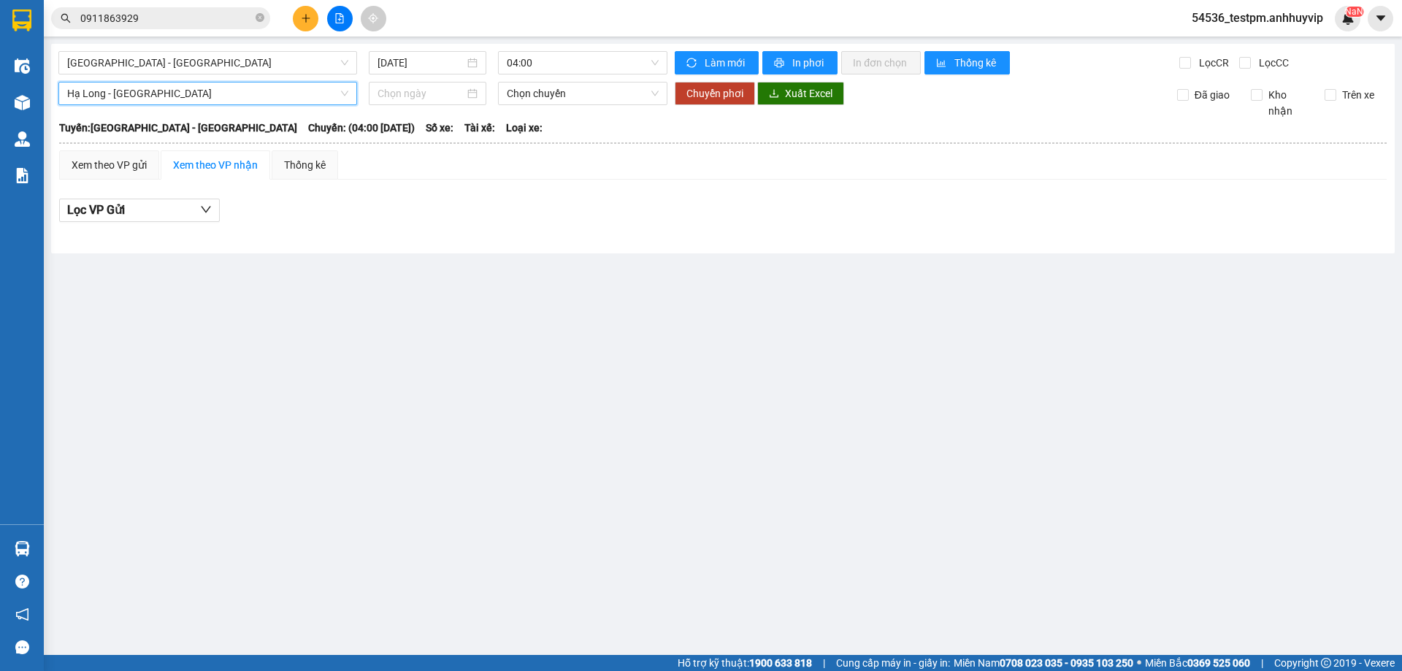
click at [203, 79] on div "Hà Nội - Hạ Long 14/08/2025 04:00 Làm mới In phơi In đơn chọn Thống kê Lọc CR L…" at bounding box center [722, 148] width 1343 height 209
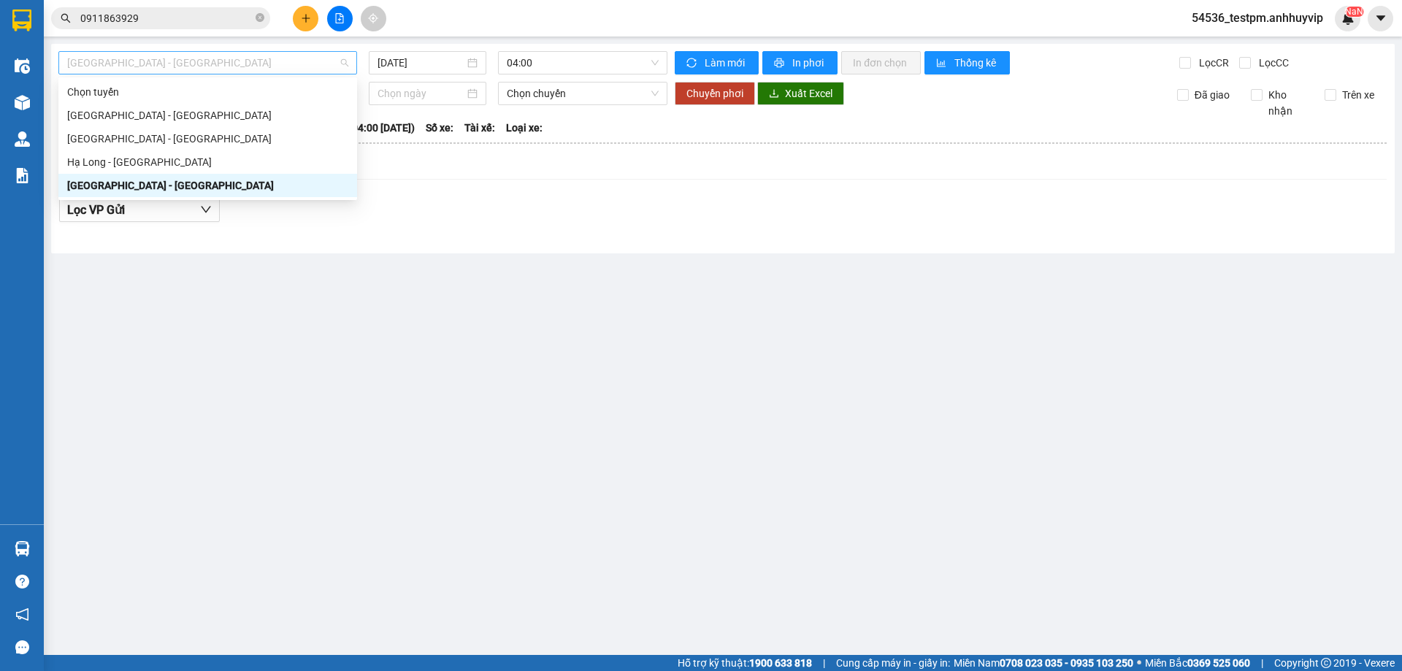
click at [196, 65] on span "Hà Nội - Hạ Long" at bounding box center [207, 63] width 281 height 22
click at [151, 132] on div "Hà Nội - Hải Phòng" at bounding box center [207, 139] width 281 height 16
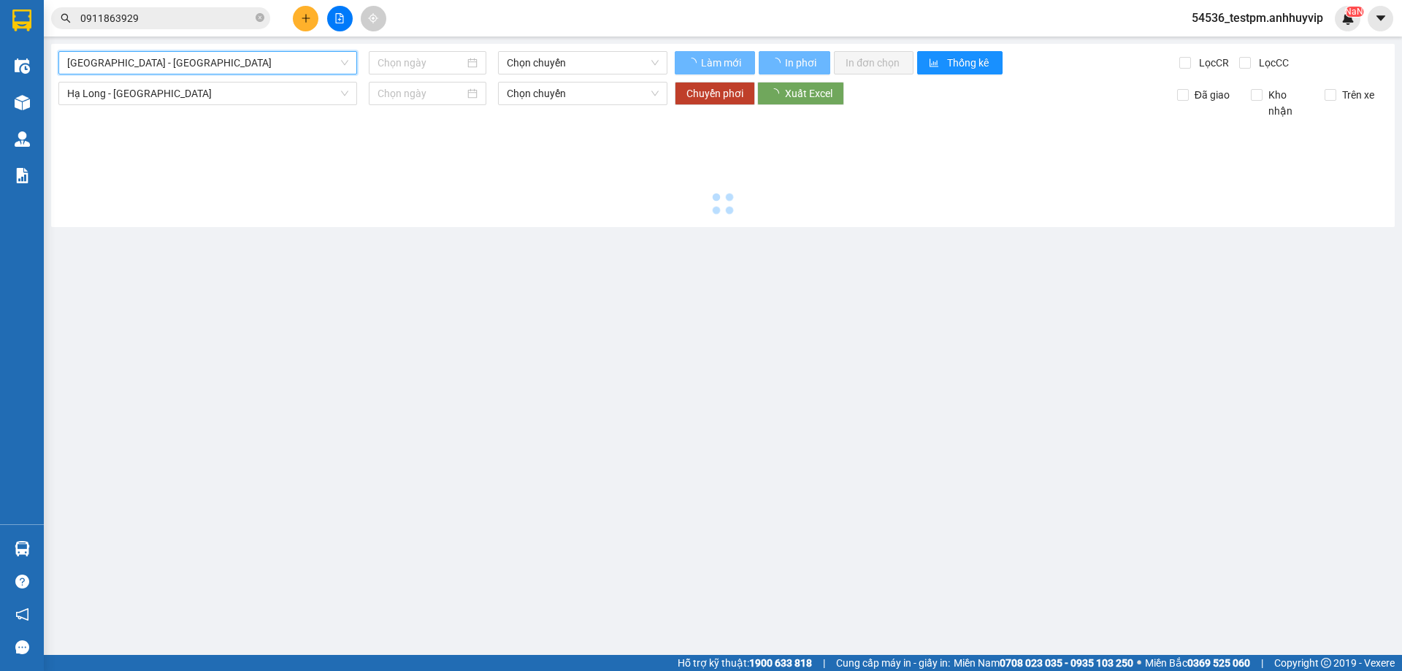
type input "14/08/2025"
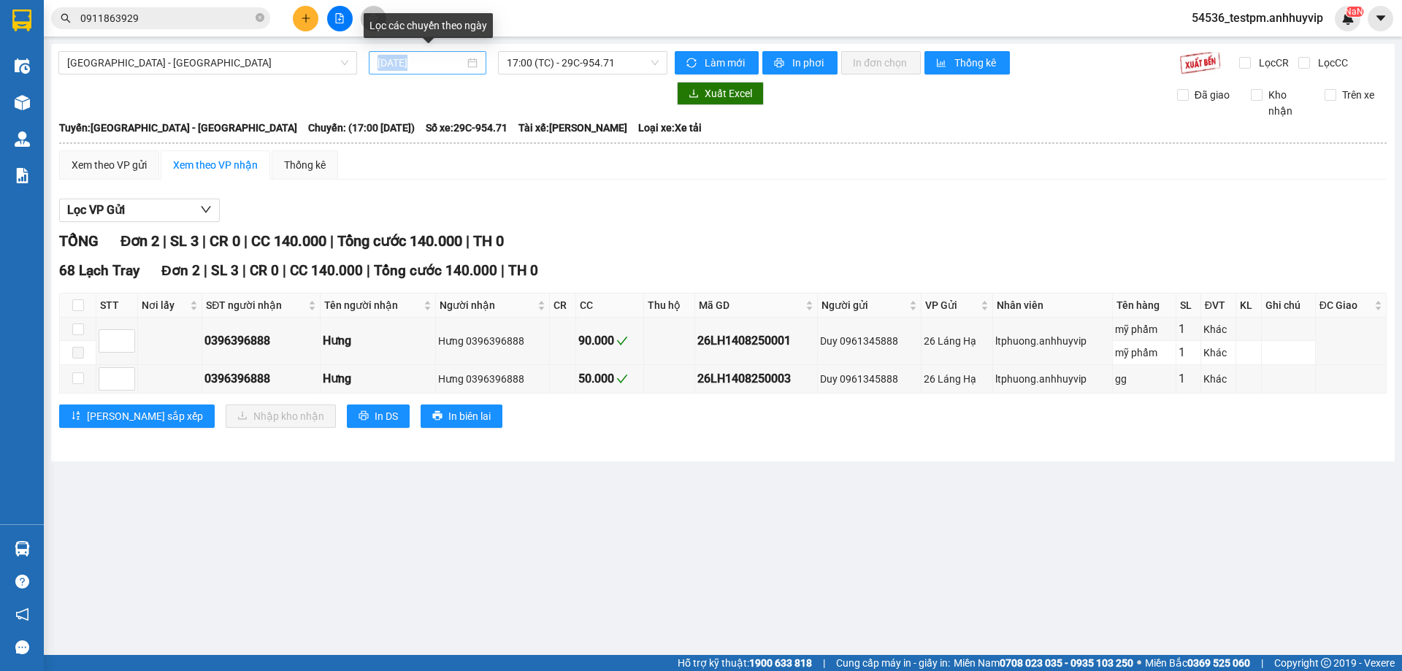
click at [466, 61] on div "14/08/2025" at bounding box center [427, 63] width 100 height 16
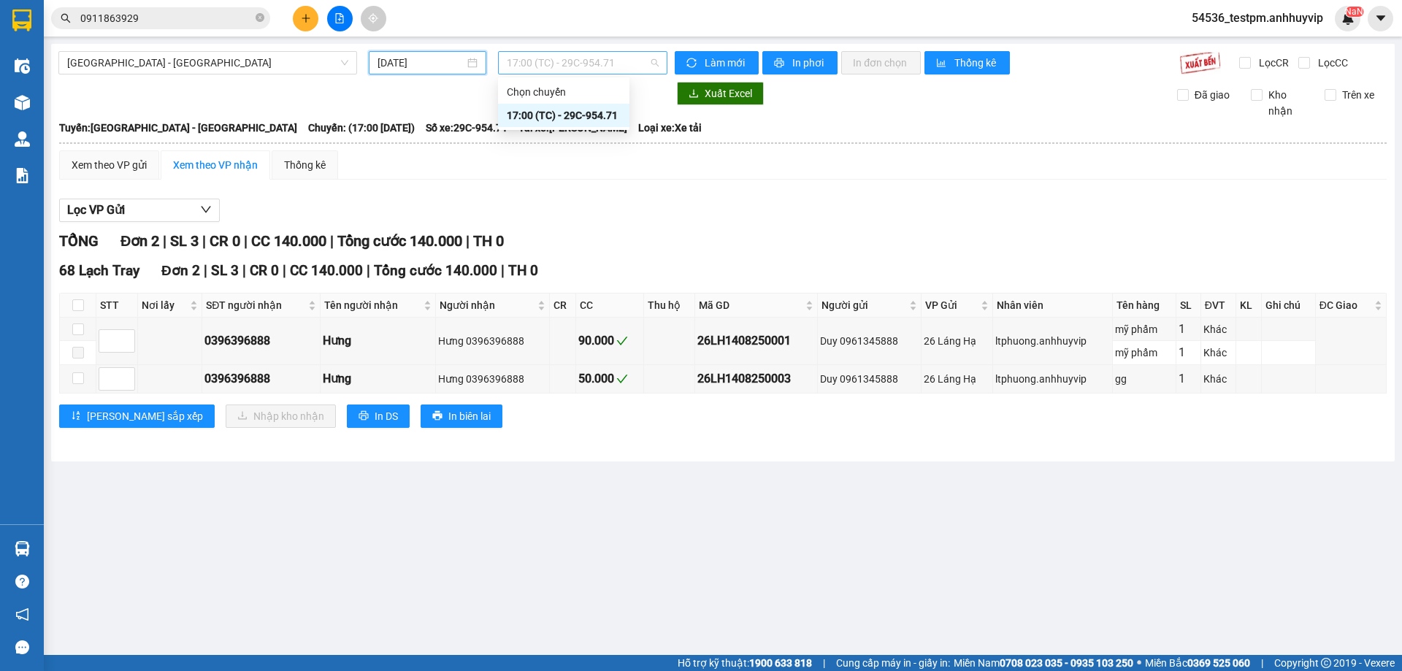
click at [615, 66] on span "17:00 (TC) - 29C-954.71" at bounding box center [583, 63] width 152 height 22
click at [555, 89] on div "Chọn chuyến" at bounding box center [564, 92] width 114 height 16
click at [705, 58] on span "Làm mới" at bounding box center [725, 63] width 42 height 16
